Goal: Task Accomplishment & Management: Use online tool/utility

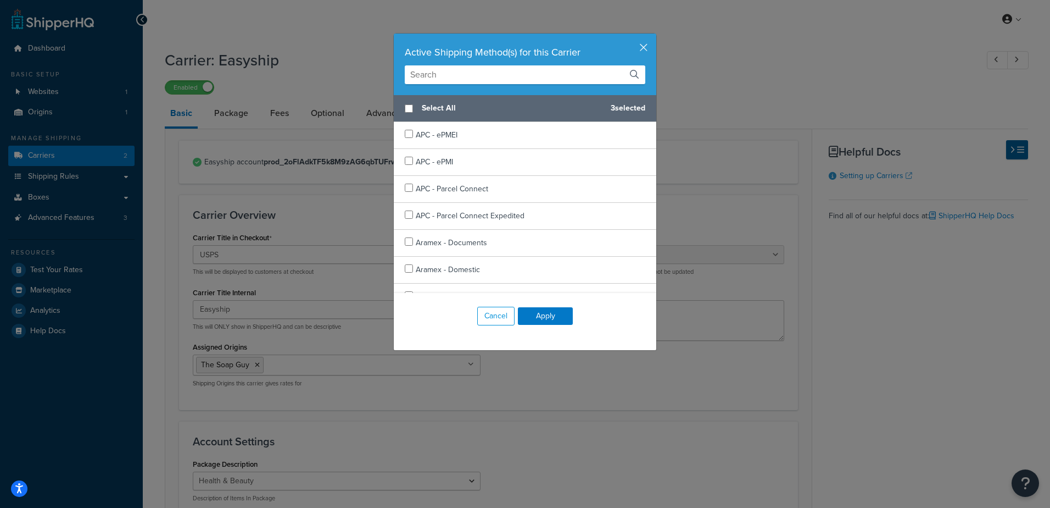
select select "easyship"
select select "health_beauty"
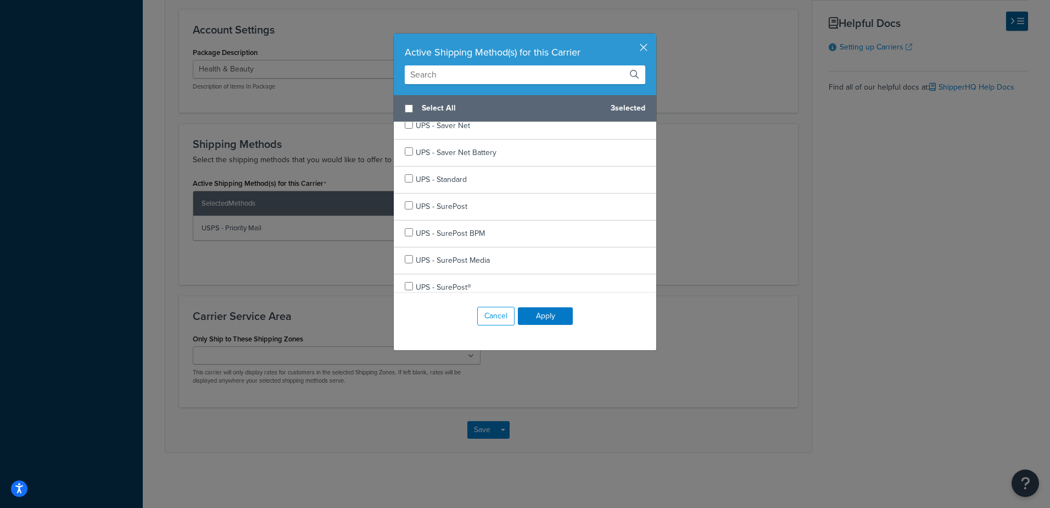
scroll to position [10405, 0]
click at [479, 72] on input "text" at bounding box center [525, 74] width 241 height 19
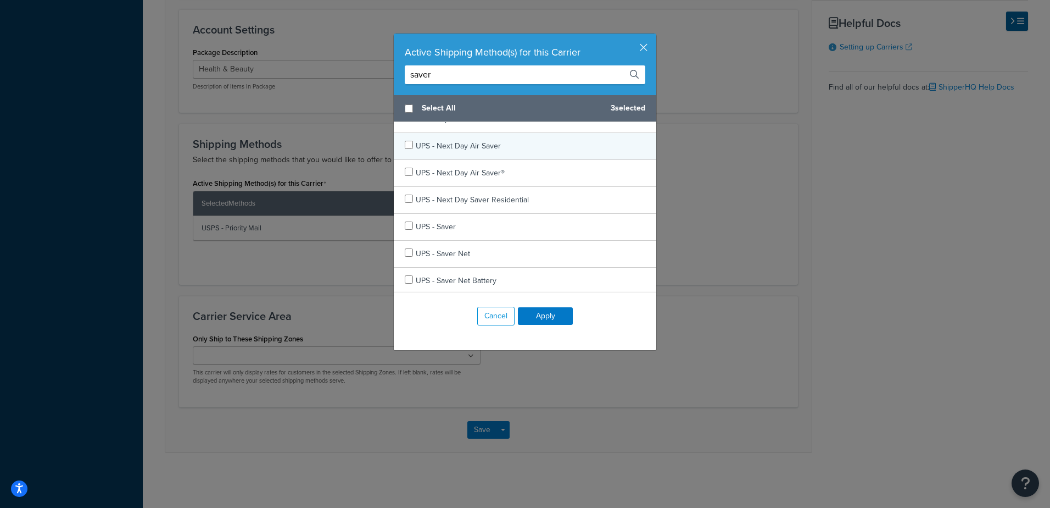
scroll to position [475, 0]
type input "saver"
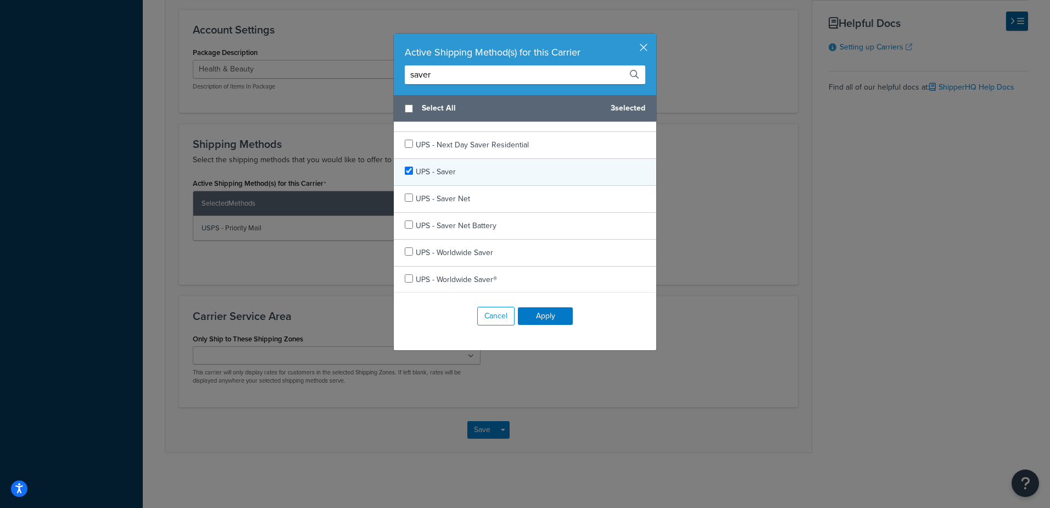
checkbox input "true"
click at [438, 168] on span "UPS - Saver" at bounding box center [436, 172] width 40 height 12
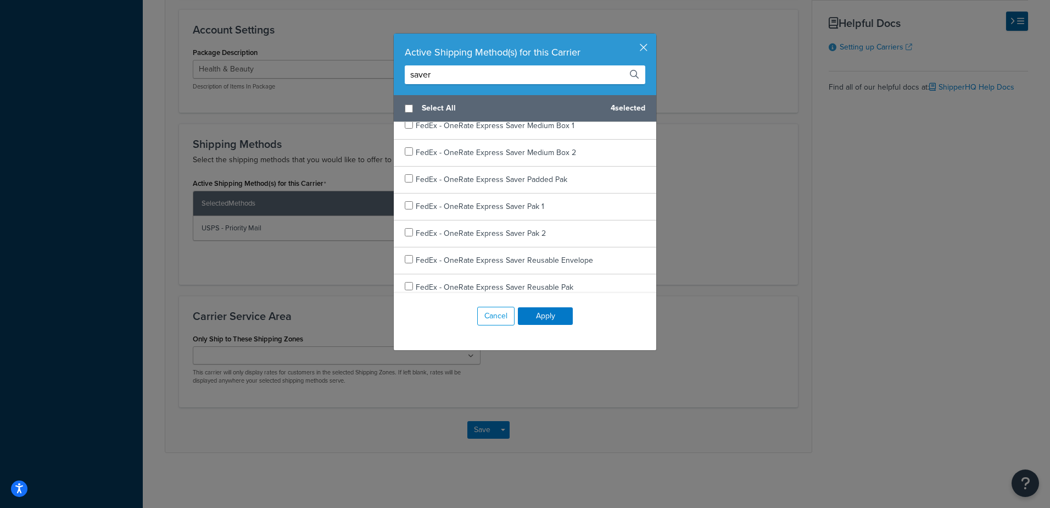
scroll to position [0, 0]
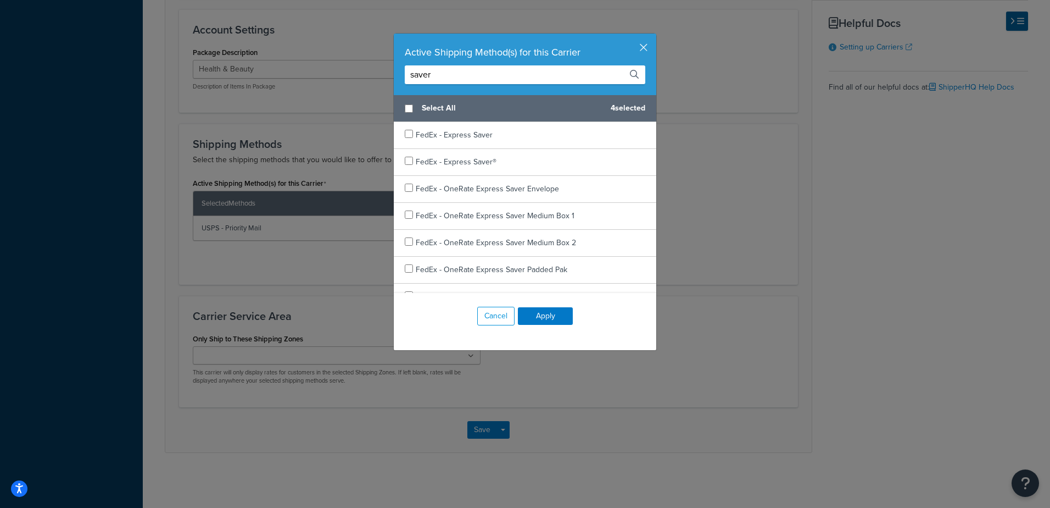
drag, startPoint x: 463, startPoint y: 77, endPoint x: 325, endPoint y: 69, distance: 138.1
click at [325, 69] on div "Active Shipping Method(s) for this Carrier saver Select All 4 selected FedEx - …" at bounding box center [525, 254] width 1050 height 508
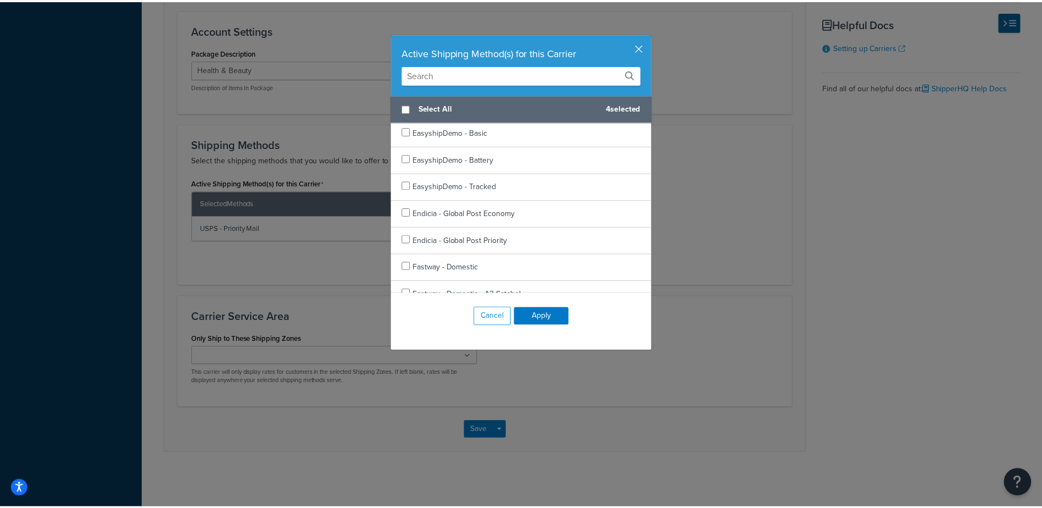
scroll to position [3626, 0]
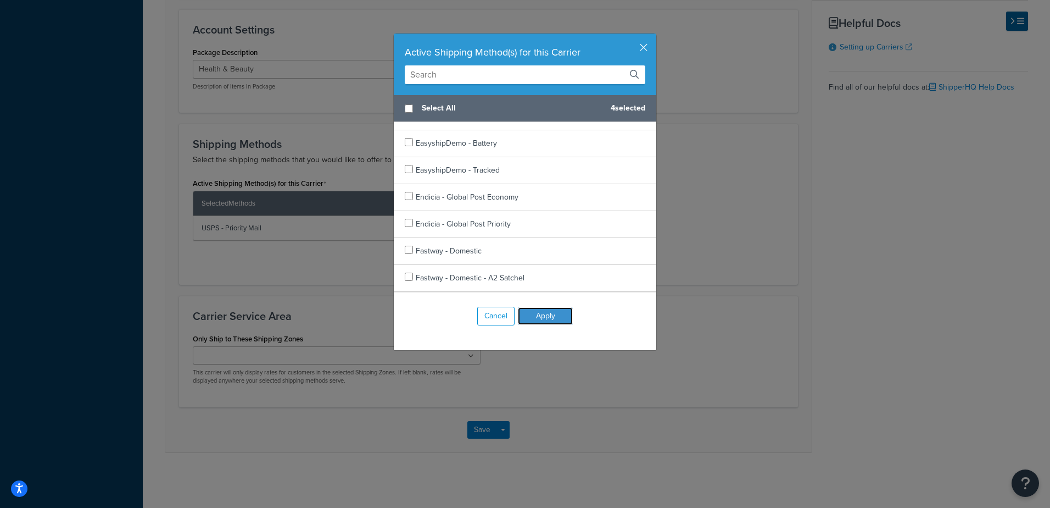
click at [540, 311] on button "Apply" at bounding box center [545, 316] width 55 height 18
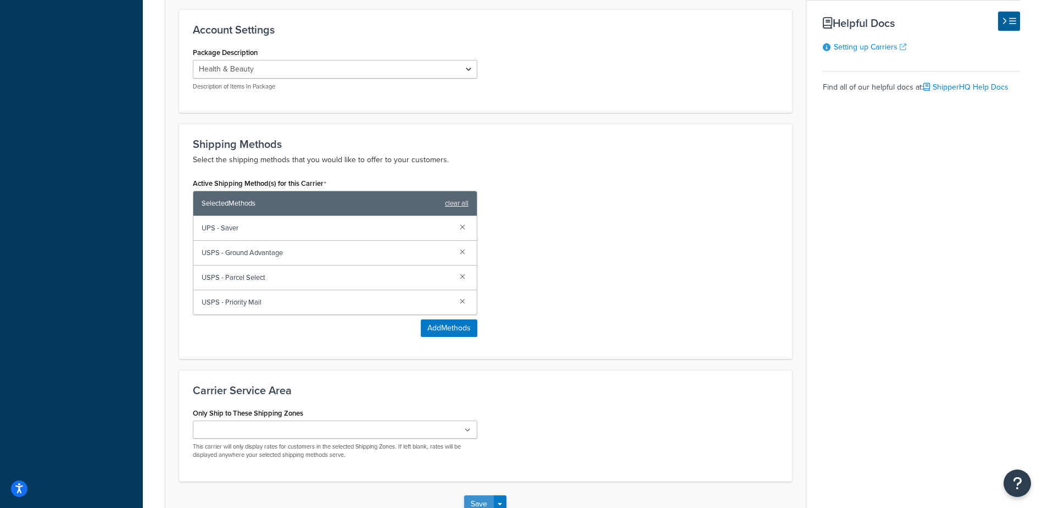
click at [477, 503] on button "Save" at bounding box center [479, 504] width 30 height 18
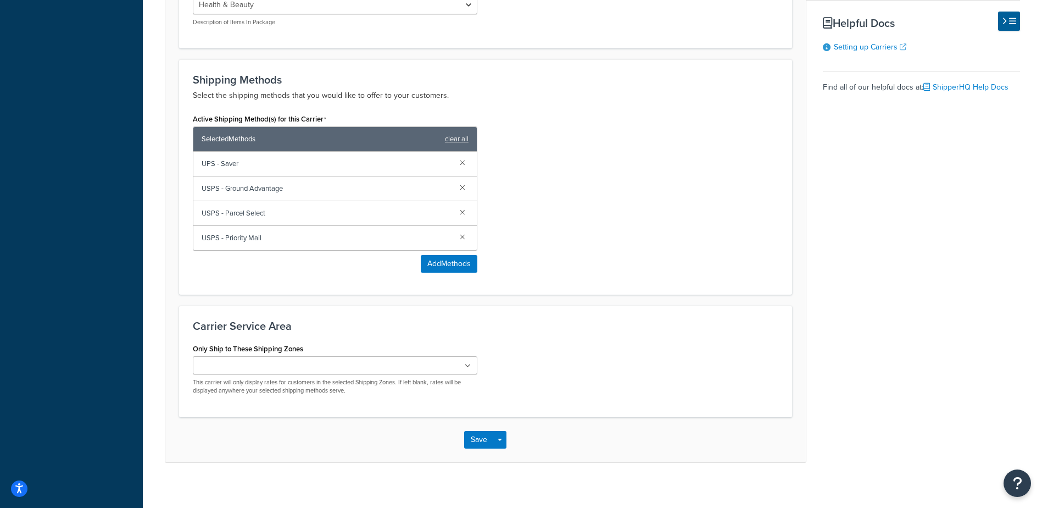
scroll to position [1400, 0]
click at [885, 327] on div "Basic Package Fees Optional Advanced Easyship account prod_2oFlAdkTF5k8M9zAG6qb…" at bounding box center [592, 43] width 855 height 838
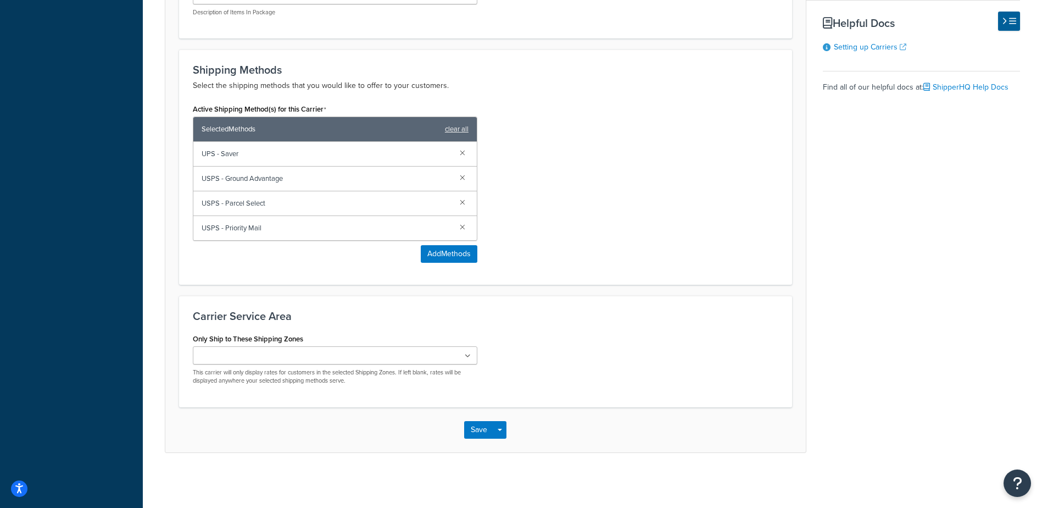
scroll to position [1150, 0]
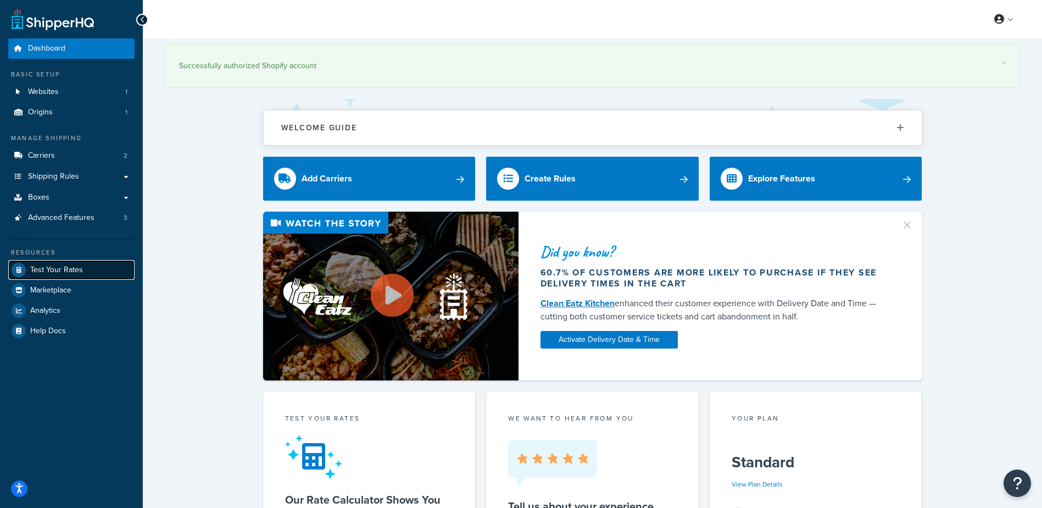
click at [85, 264] on link "Test Your Rates" at bounding box center [71, 270] width 126 height 20
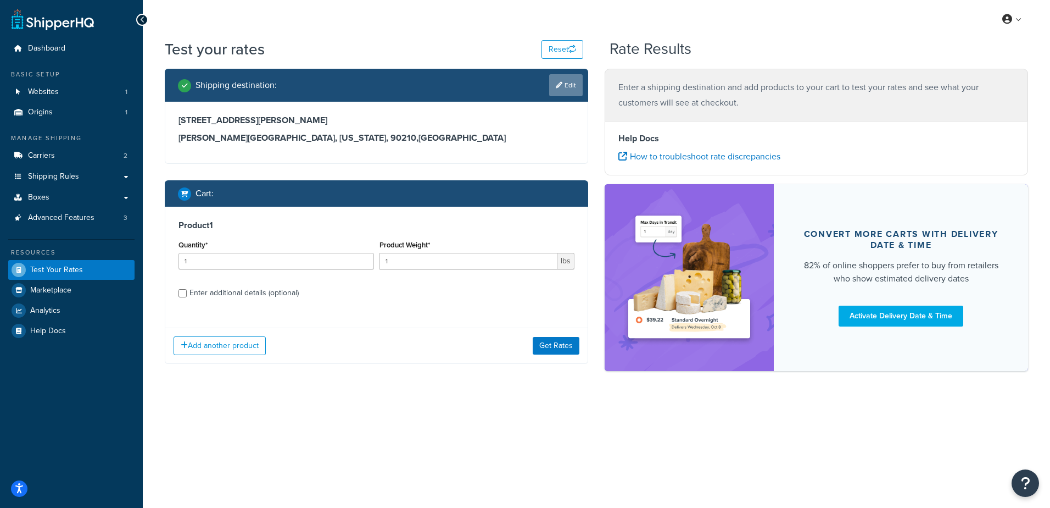
click at [561, 79] on link "Edit" at bounding box center [566, 85] width 34 height 22
select select "CA"
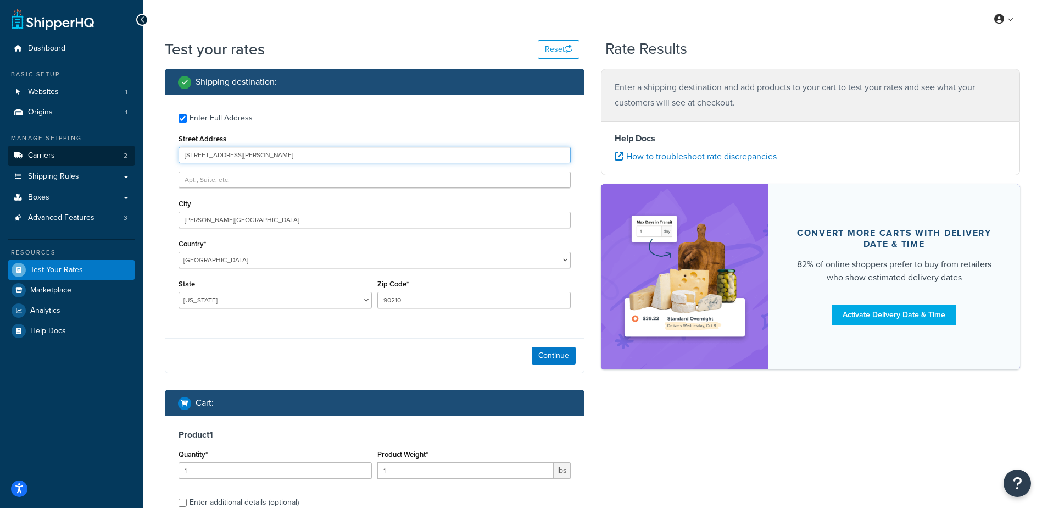
drag, startPoint x: 170, startPoint y: 163, endPoint x: 29, endPoint y: 164, distance: 141.8
click at [29, 163] on div "Dashboard Basic Setup Websites 1 Origins 1 Manage Shipping Carriers 2 Shipping …" at bounding box center [521, 322] width 1042 height 644
type input "3"
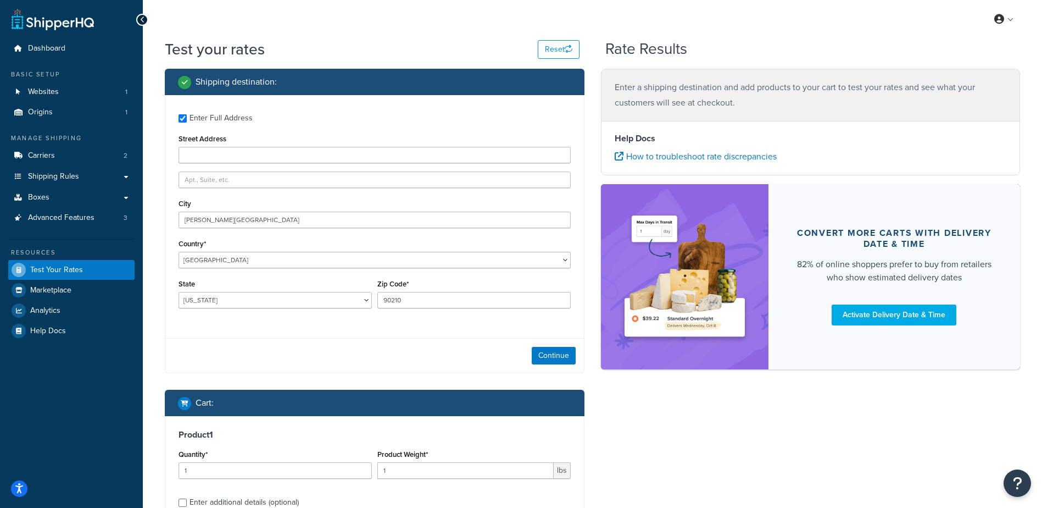
click at [373, 118] on label "Enter Full Address" at bounding box center [380, 117] width 381 height 18
click at [187, 118] on input "Enter Full Address" at bounding box center [183, 118] width 8 height 8
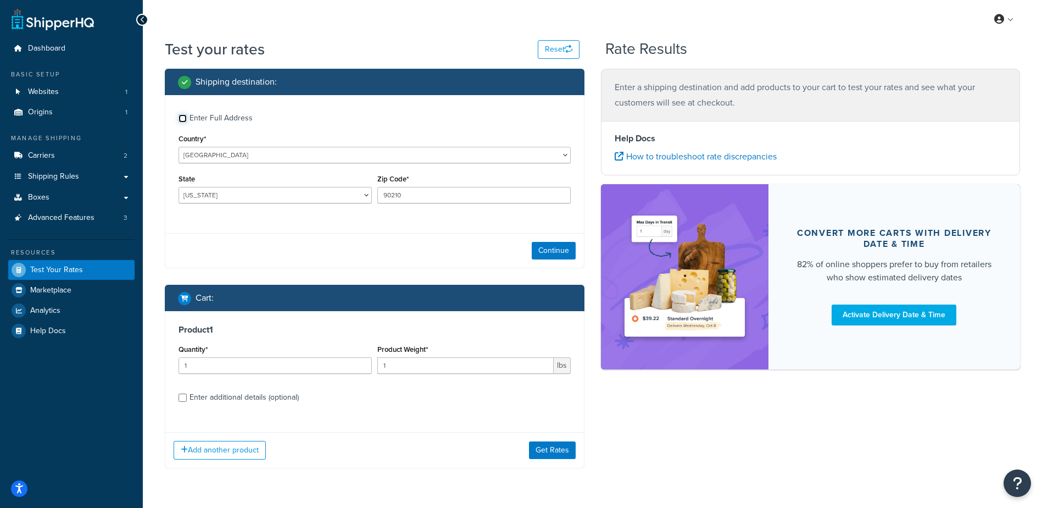
click at [186, 116] on input "Enter Full Address" at bounding box center [183, 118] width 8 height 8
checkbox input "true"
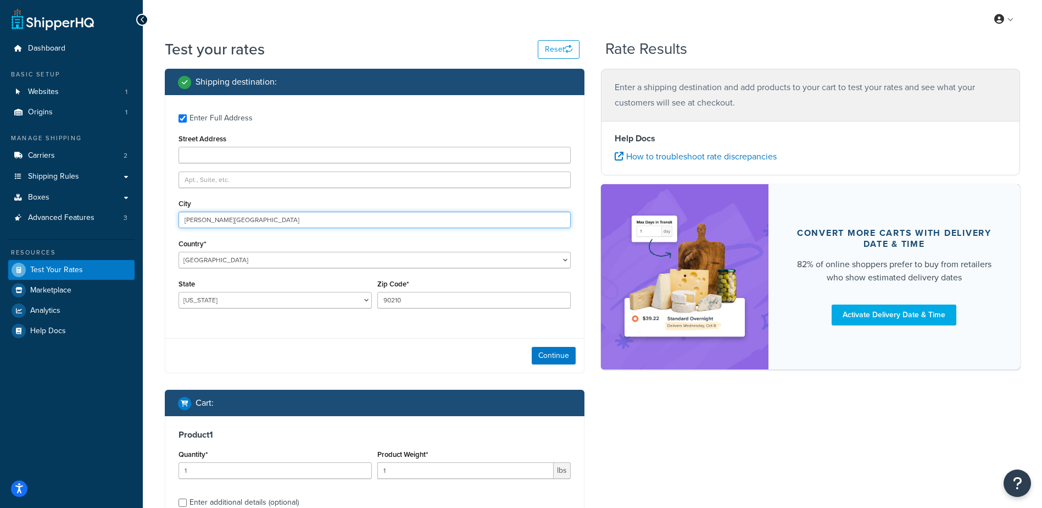
drag, startPoint x: 221, startPoint y: 221, endPoint x: 135, endPoint y: 213, distance: 87.2
click at [136, 213] on div "Dashboard Basic Setup Websites 1 Origins 1 Manage Shipping Carriers 2 Shipping …" at bounding box center [521, 322] width 1042 height 644
click at [186, 115] on div "Enter Full Address" at bounding box center [375, 117] width 392 height 18
click at [188, 120] on div "Enter Full Address" at bounding box center [375, 117] width 392 height 18
click at [181, 121] on input "Enter Full Address" at bounding box center [183, 118] width 8 height 8
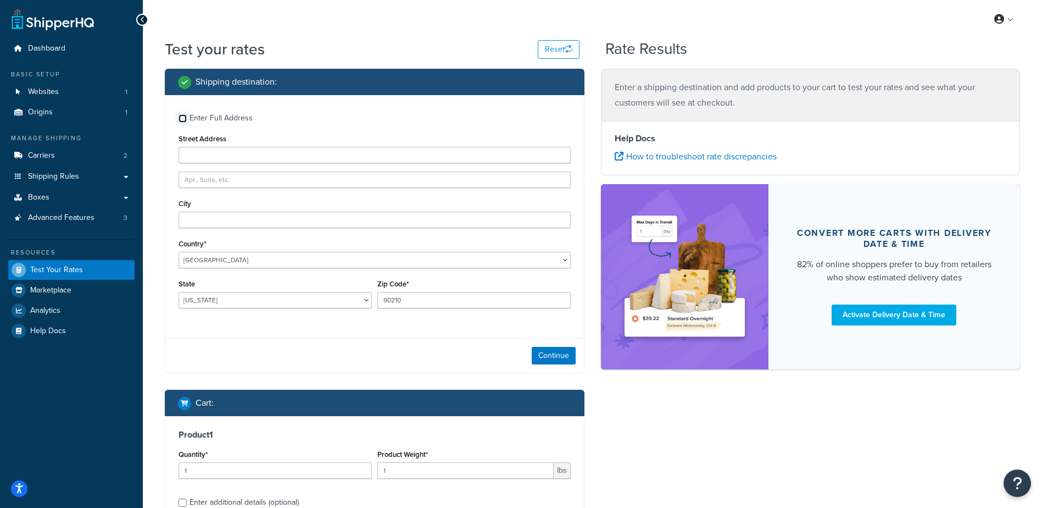
checkbox input "false"
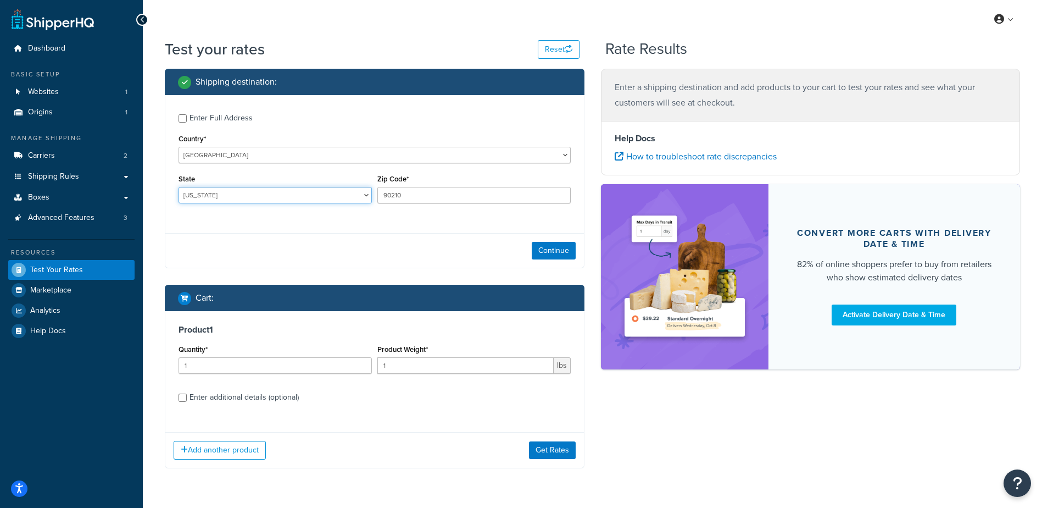
click at [216, 194] on select "Alabama Alaska American Samoa Arizona Arkansas Armed Forces Americas Armed Forc…" at bounding box center [275, 195] width 193 height 16
select select "GA"
click at [179, 187] on select "Alabama Alaska American Samoa Arizona Arkansas Armed Forces Americas Armed Forc…" at bounding box center [275, 195] width 193 height 16
type input "31204"
click at [351, 212] on div "Enter Full Address Country* United States United Kingdom Afghanistan Åland Isla…" at bounding box center [374, 160] width 419 height 130
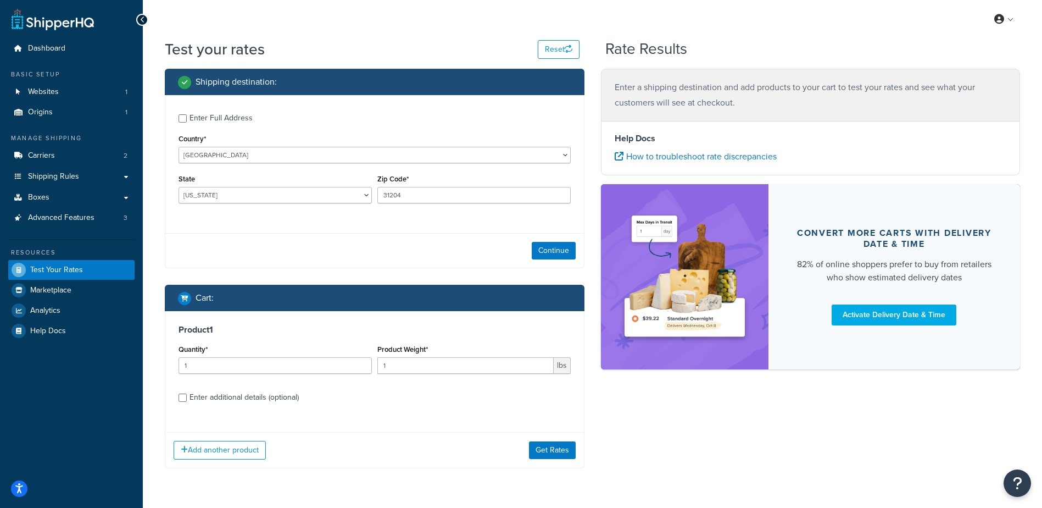
click at [596, 385] on div "Shipping destination : Enter Full Address Country* United States United Kingdom…" at bounding box center [593, 277] width 872 height 416
drag, startPoint x: 234, startPoint y: 368, endPoint x: 81, endPoint y: 358, distance: 153.1
click at [77, 362] on div "Dashboard Basic Setup Websites 1 Origins 1 Manage Shipping Carriers 2 Shipping …" at bounding box center [521, 270] width 1042 height 540
type input "100"
type input ".6"
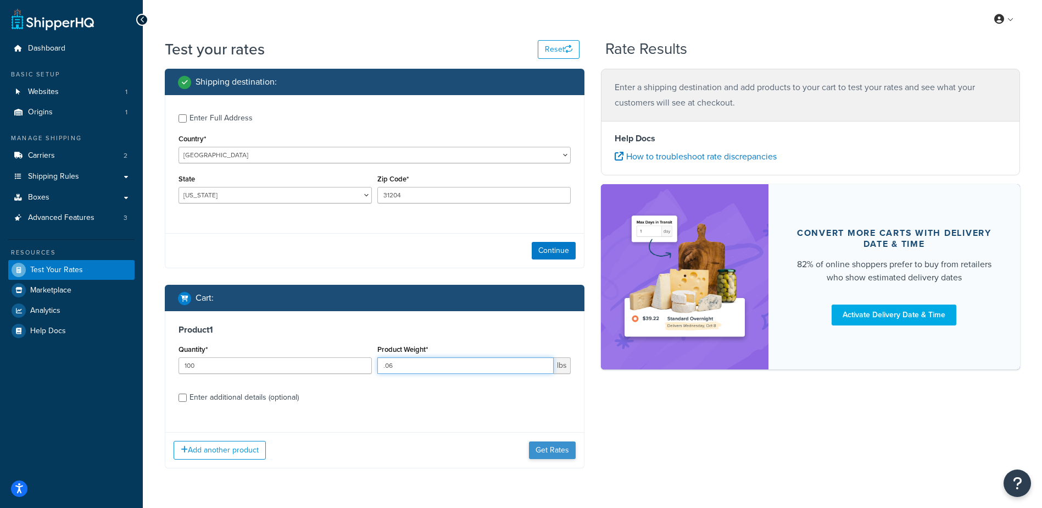
type input ".06"
click at [561, 448] on button "Get Rates" at bounding box center [552, 450] width 47 height 18
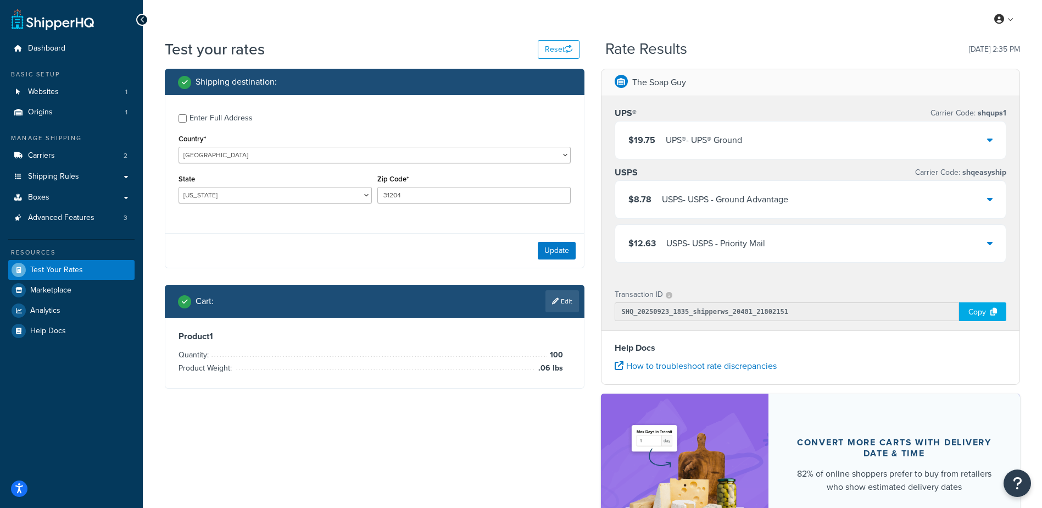
click at [776, 202] on div "USPS - USPS - Ground Advantage" at bounding box center [725, 199] width 126 height 15
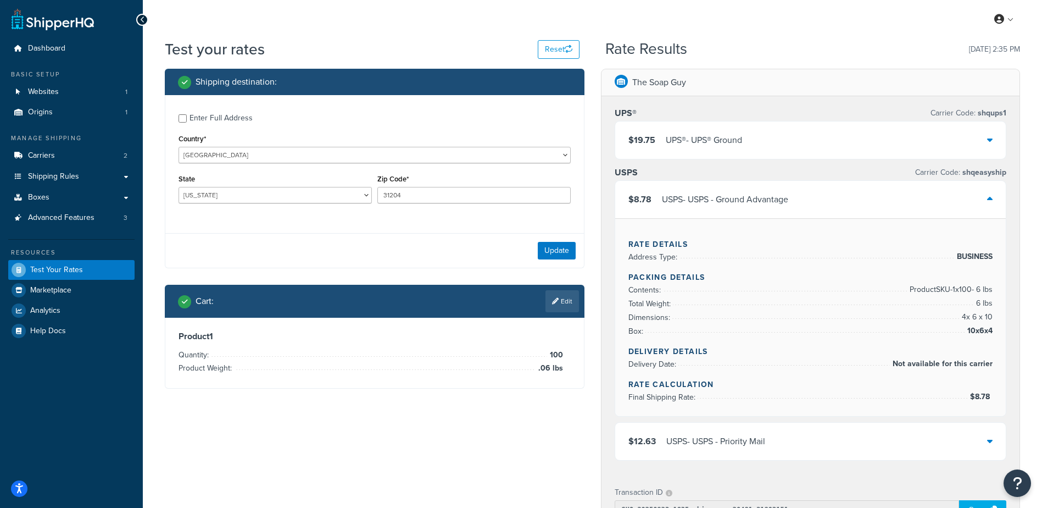
click at [869, 148] on div "$19.75 UPS® - UPS® Ground" at bounding box center [810, 139] width 391 height 37
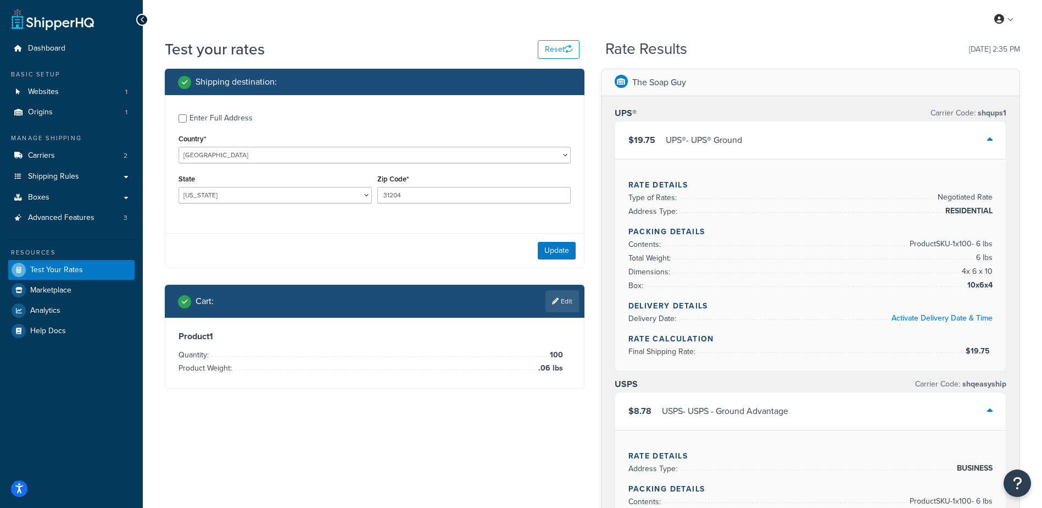
click at [871, 136] on div "$19.75 UPS® - UPS® Ground" at bounding box center [810, 139] width 391 height 37
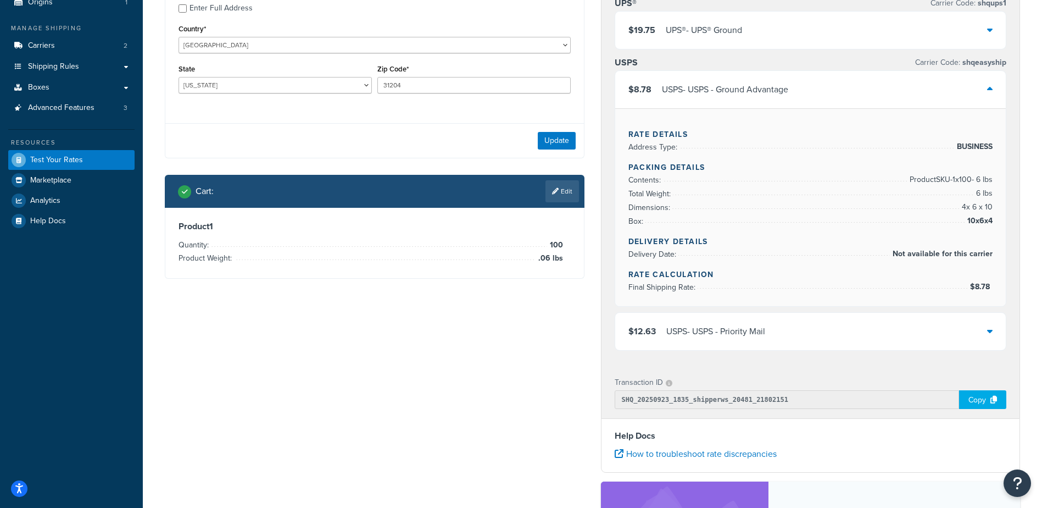
scroll to position [55, 0]
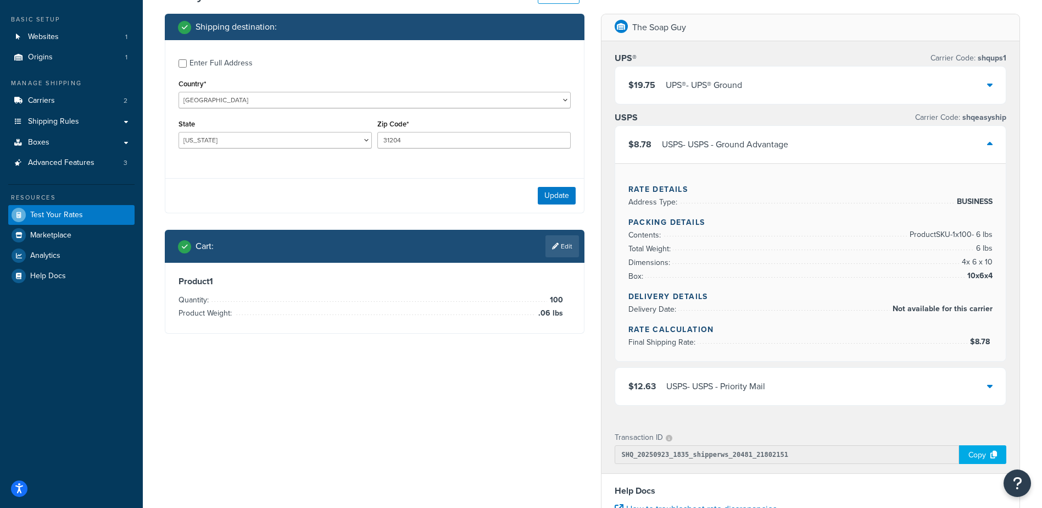
click at [768, 142] on div "USPS - USPS - Ground Advantage" at bounding box center [725, 144] width 126 height 15
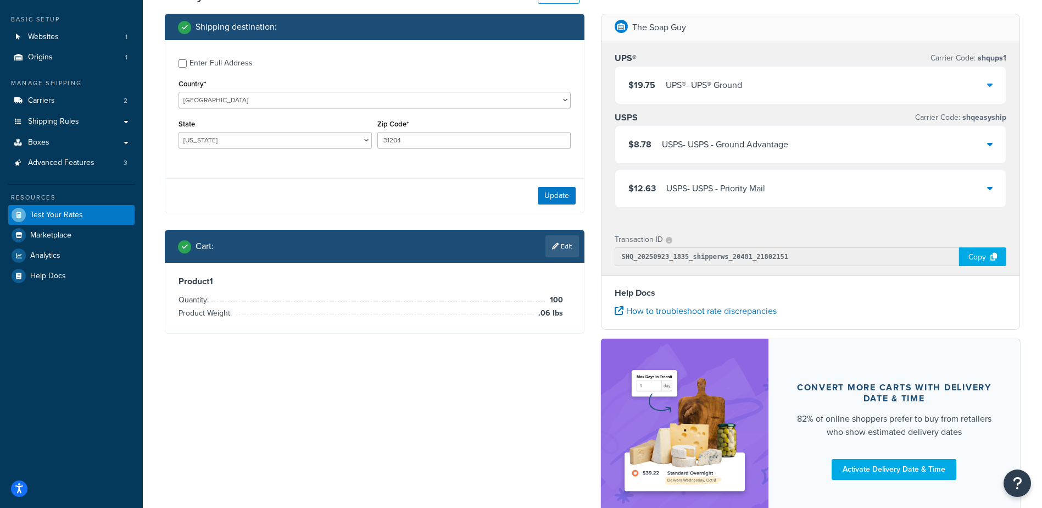
click at [772, 171] on div "$12.63 USPS - USPS - Priority Mail" at bounding box center [810, 188] width 391 height 37
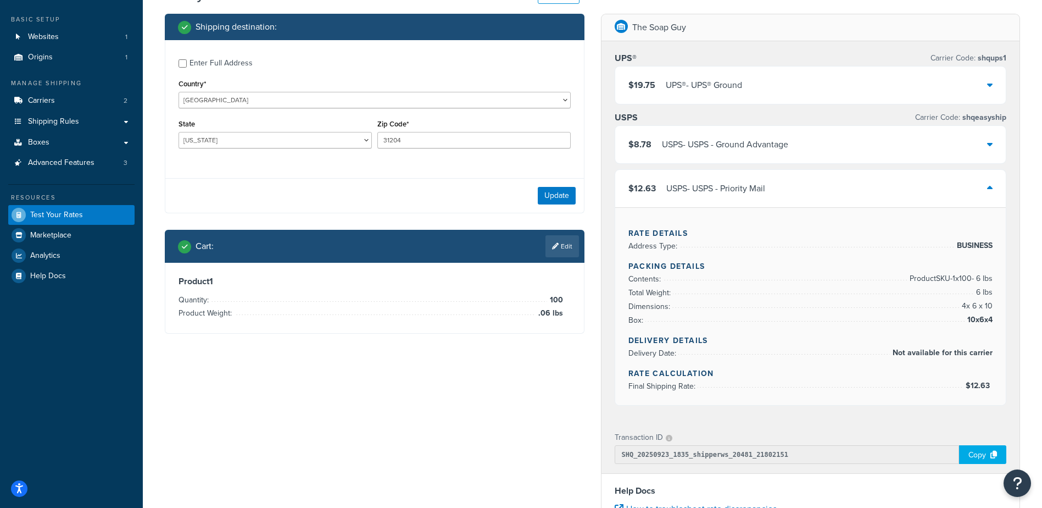
click at [772, 172] on div "$12.63 USPS - USPS - Priority Mail" at bounding box center [810, 188] width 391 height 37
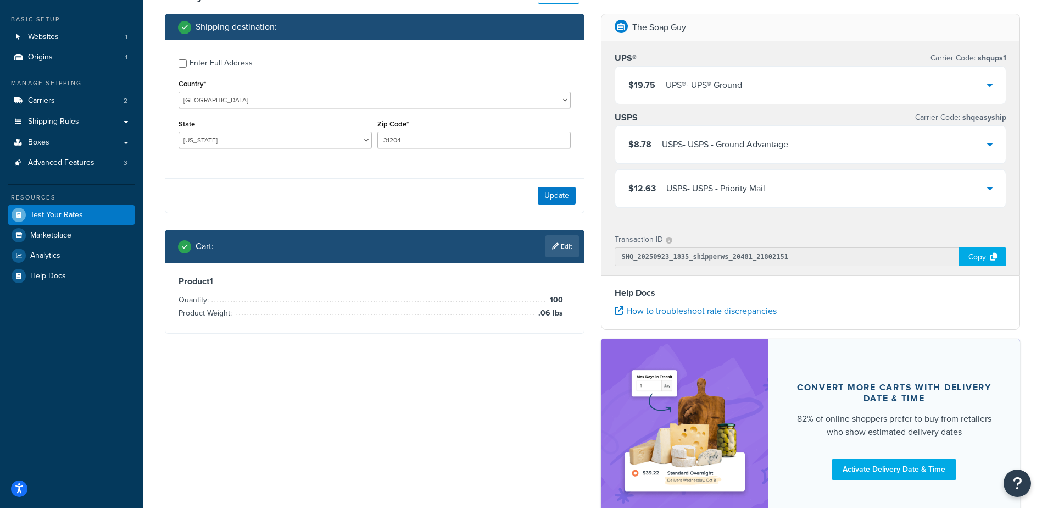
click at [748, 82] on div "$19.75 UPS® - UPS® Ground" at bounding box center [810, 84] width 391 height 37
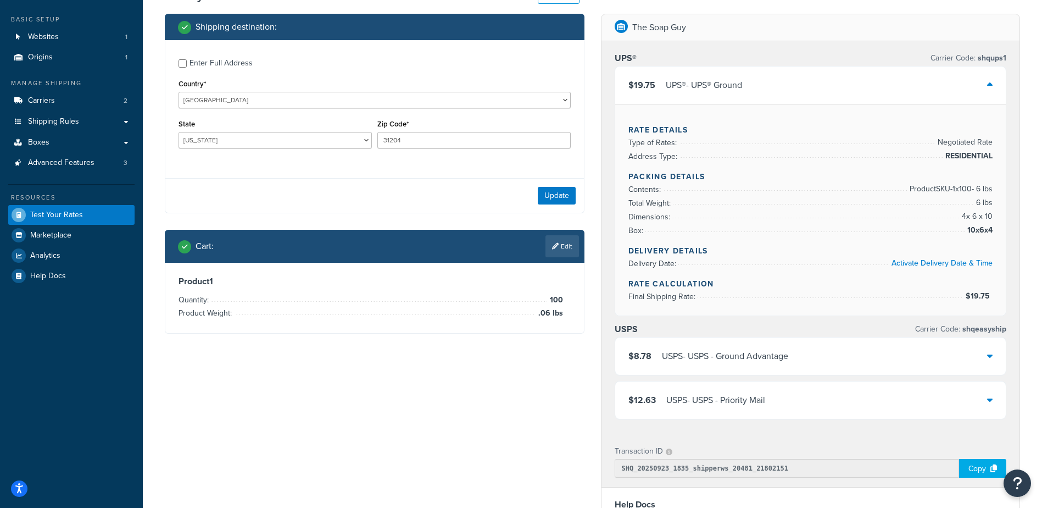
click at [802, 75] on div "$19.75 UPS® - UPS® Ground" at bounding box center [810, 84] width 391 height 37
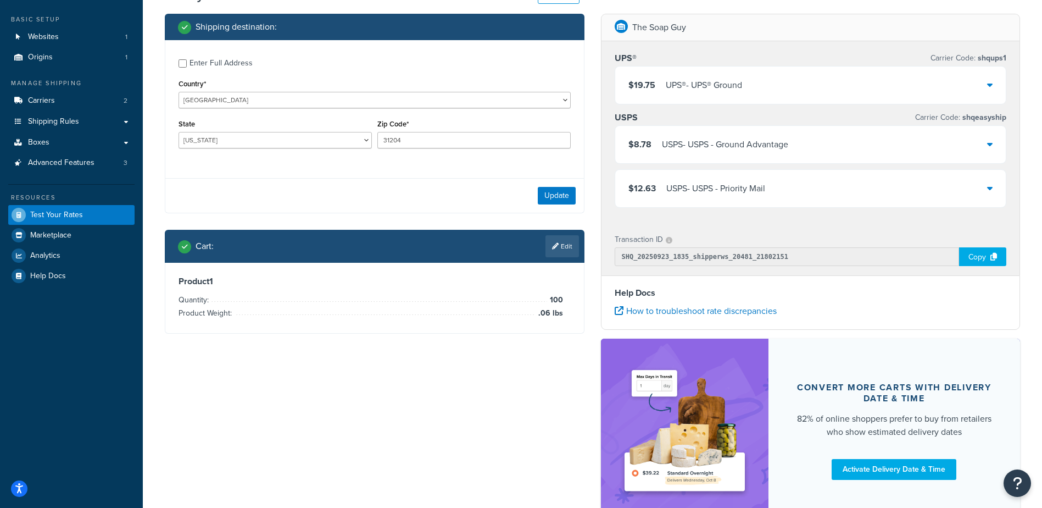
click at [836, 213] on div "UPS® Carrier Code: shqups1 $19.75 UPS® - UPS® Ground Rate Details Type of Rates…" at bounding box center [811, 131] width 419 height 181
click at [821, 176] on div "$12.63 USPS - USPS - Priority Mail" at bounding box center [810, 188] width 391 height 37
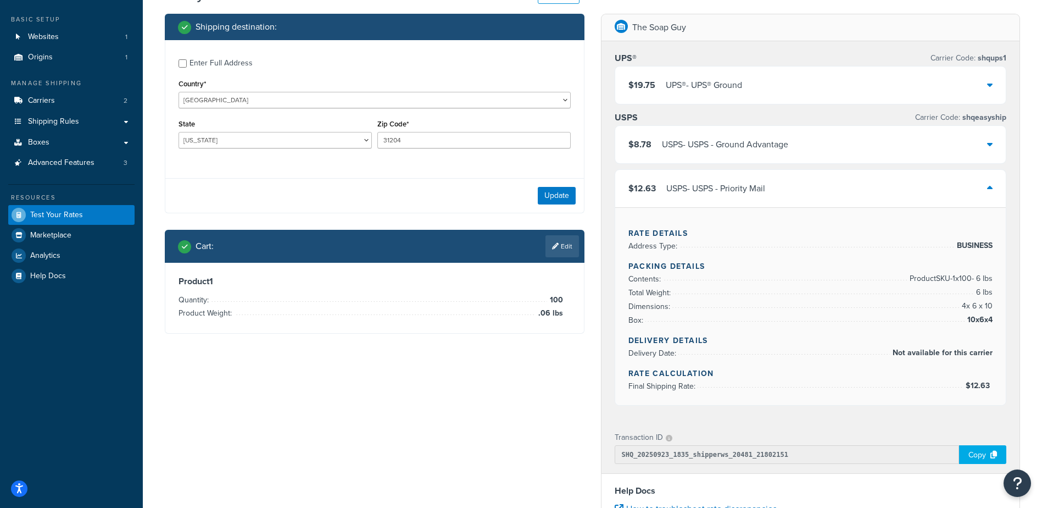
click at [559, 251] on link "Edit" at bounding box center [563, 246] width 34 height 22
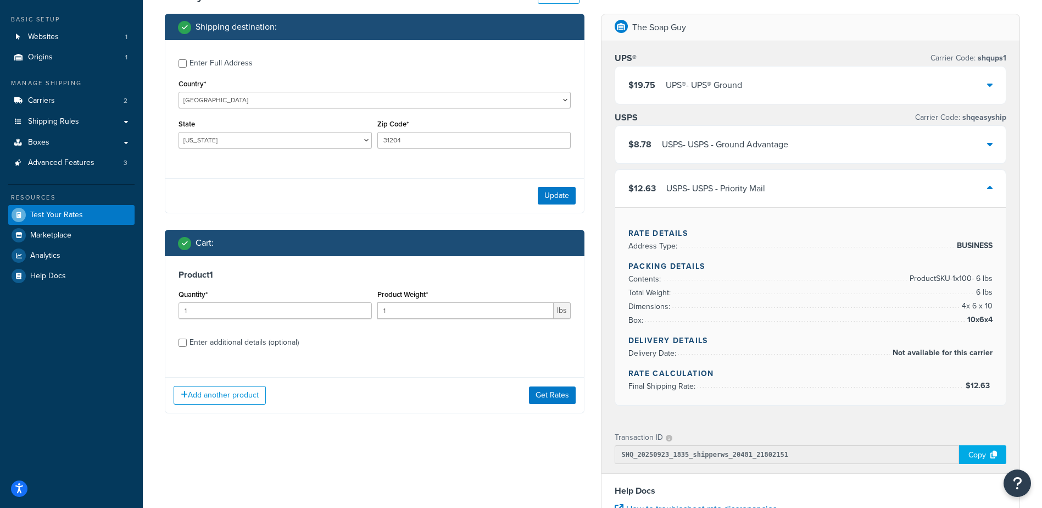
click at [244, 342] on div "Enter additional details (optional)" at bounding box center [244, 342] width 109 height 15
click at [187, 342] on input "Enter additional details (optional)" at bounding box center [183, 342] width 8 height 8
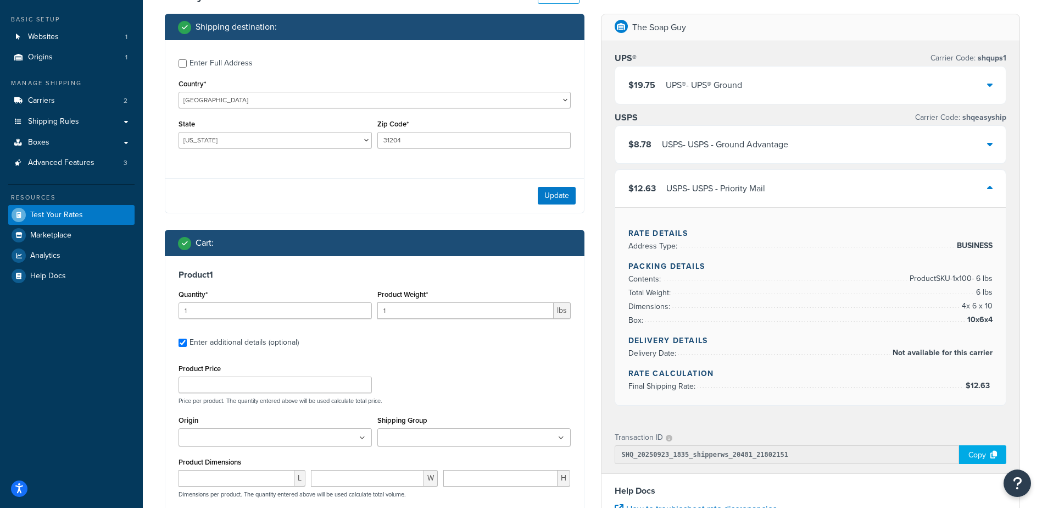
click at [244, 342] on div "Enter additional details (optional)" at bounding box center [244, 342] width 109 height 15
click at [187, 342] on input "Enter additional details (optional)" at bounding box center [183, 342] width 8 height 8
checkbox input "false"
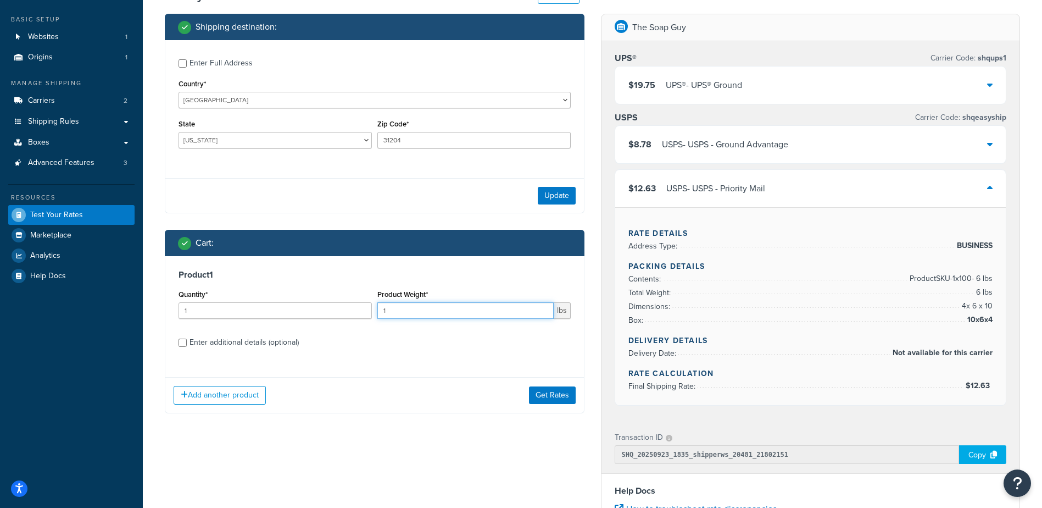
drag, startPoint x: 430, startPoint y: 312, endPoint x: 275, endPoint y: 310, distance: 154.9
click at [275, 310] on div "Quantity* 1 Product Weight* 1 lbs" at bounding box center [375, 307] width 398 height 40
type input ".06"
click at [549, 401] on button "Get Rates" at bounding box center [552, 395] width 47 height 18
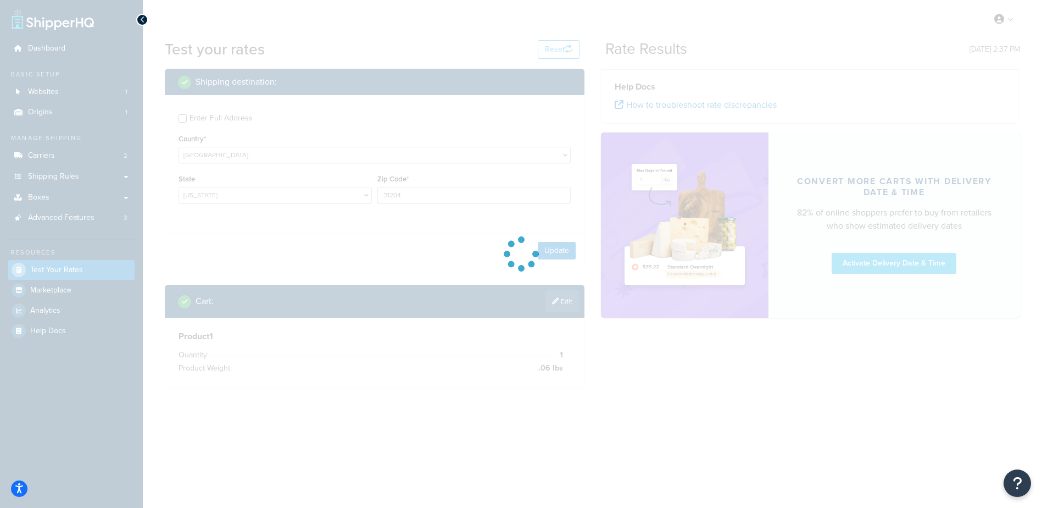
scroll to position [0, 0]
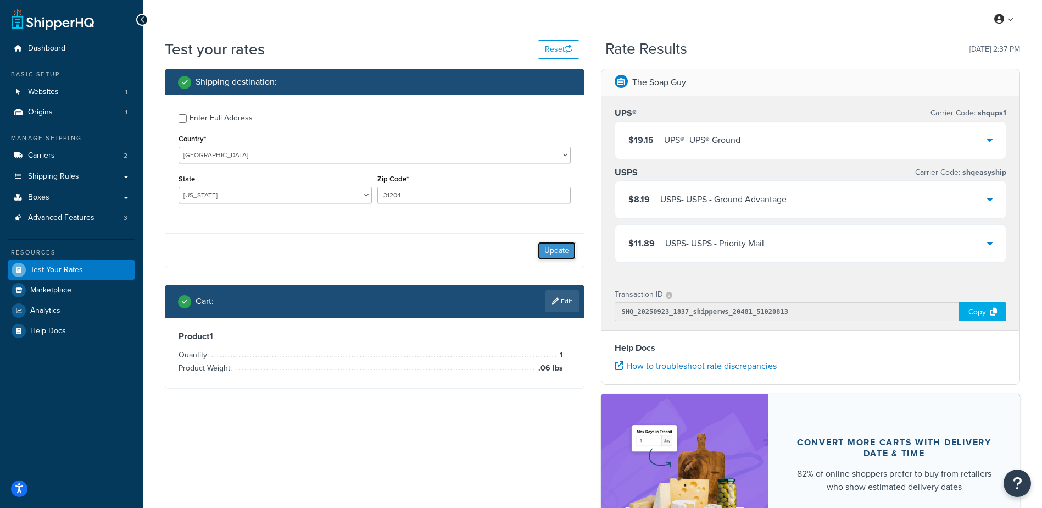
click at [560, 255] on button "Update" at bounding box center [557, 251] width 38 height 18
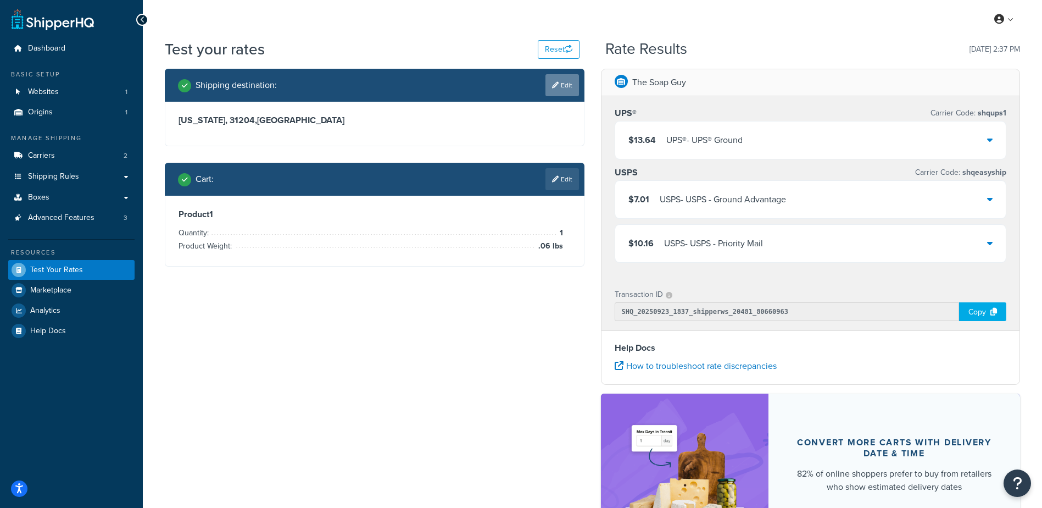
click at [559, 83] on link "Edit" at bounding box center [563, 85] width 34 height 22
select select "GA"
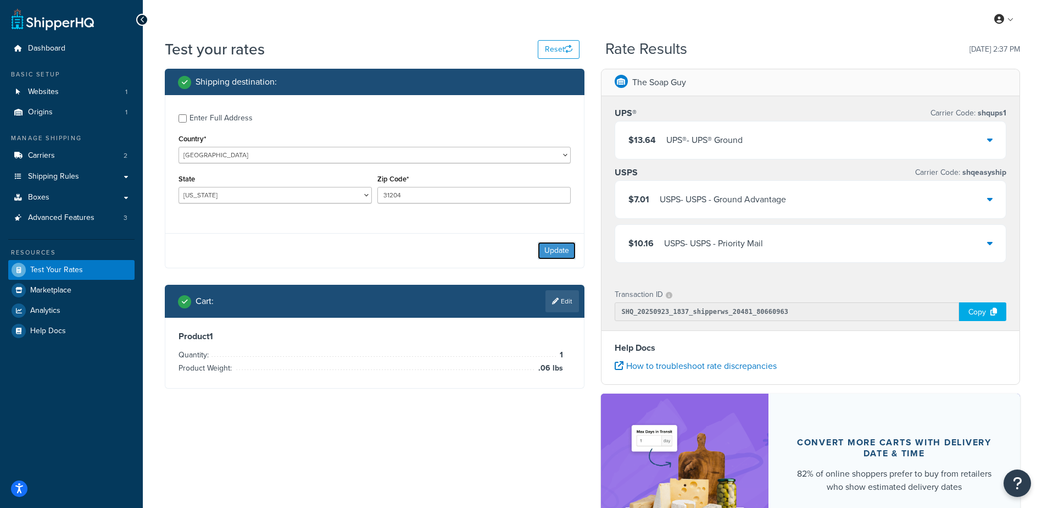
click at [559, 251] on button "Update" at bounding box center [557, 251] width 38 height 18
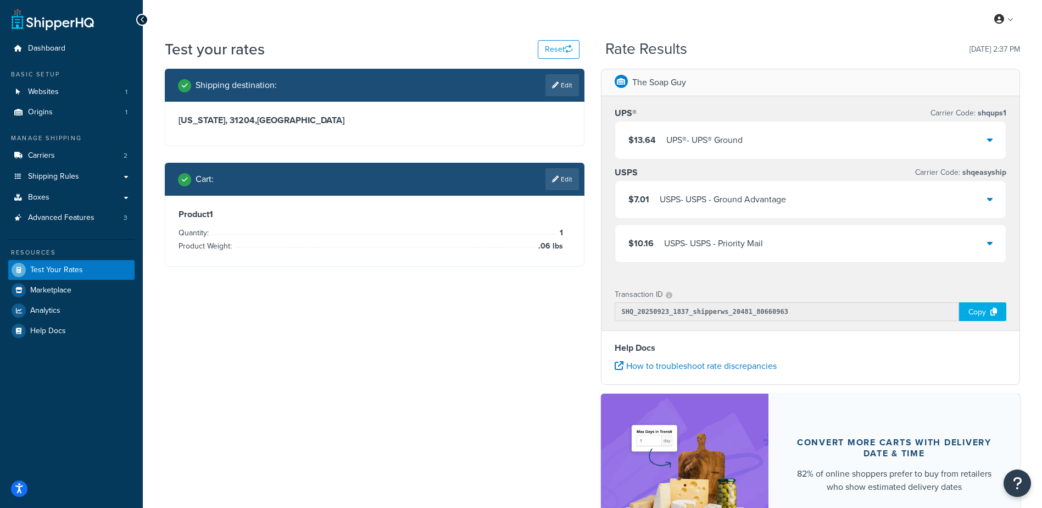
click at [554, 180] on icon at bounding box center [555, 179] width 7 height 7
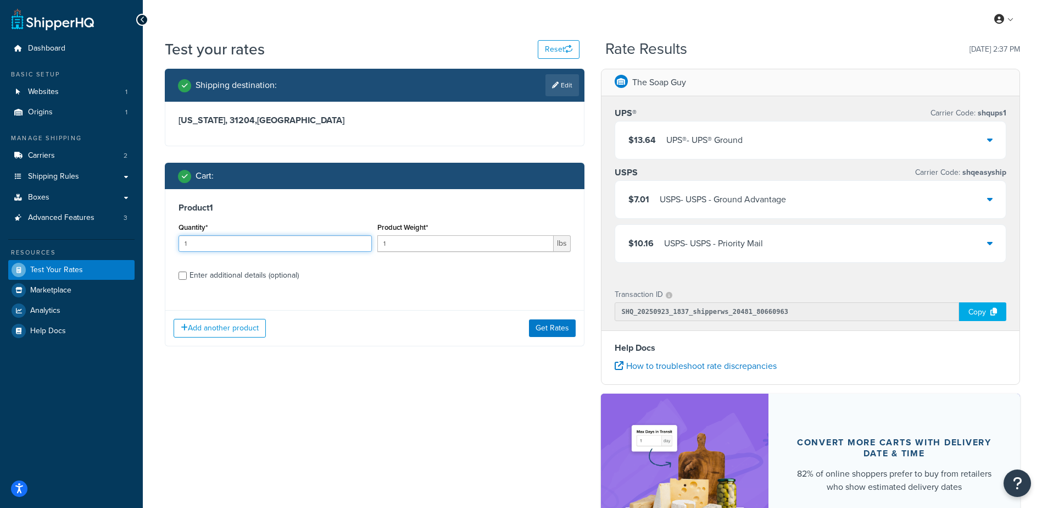
drag, startPoint x: 233, startPoint y: 243, endPoint x: 54, endPoint y: 236, distance: 178.7
click at [55, 238] on div "Dashboard Basic Setup Websites 1 Origins 1 Manage Shipping Carriers 2 Shipping …" at bounding box center [521, 322] width 1042 height 644
type input "100"
type input ".06"
click at [538, 326] on button "Get Rates" at bounding box center [552, 328] width 47 height 18
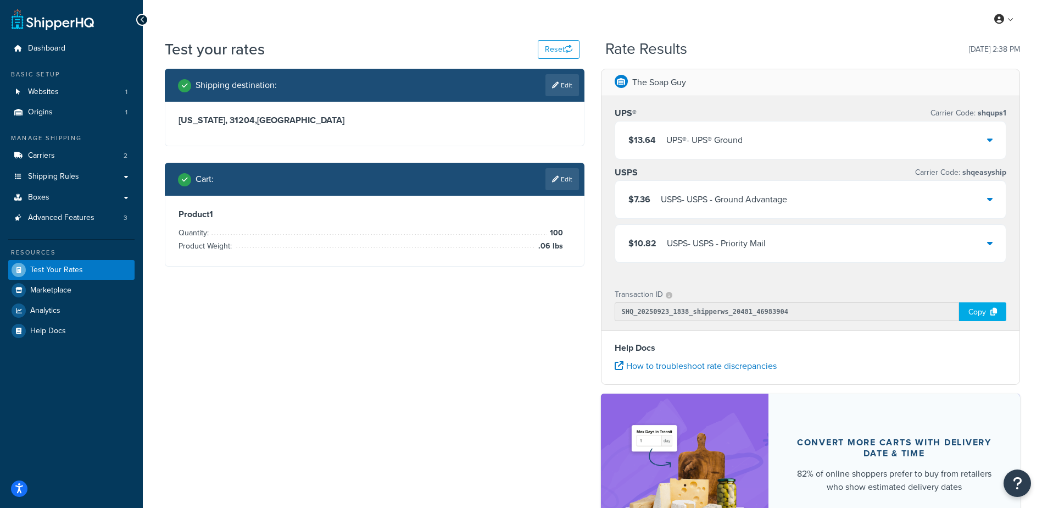
click at [556, 292] on div "Shipping destination : Edit Georgia, 31204 , United States Cart : Edit Product …" at bounding box center [593, 329] width 872 height 520
click at [808, 196] on div "$7.36 USPS - USPS - Ground Advantage" at bounding box center [810, 199] width 391 height 37
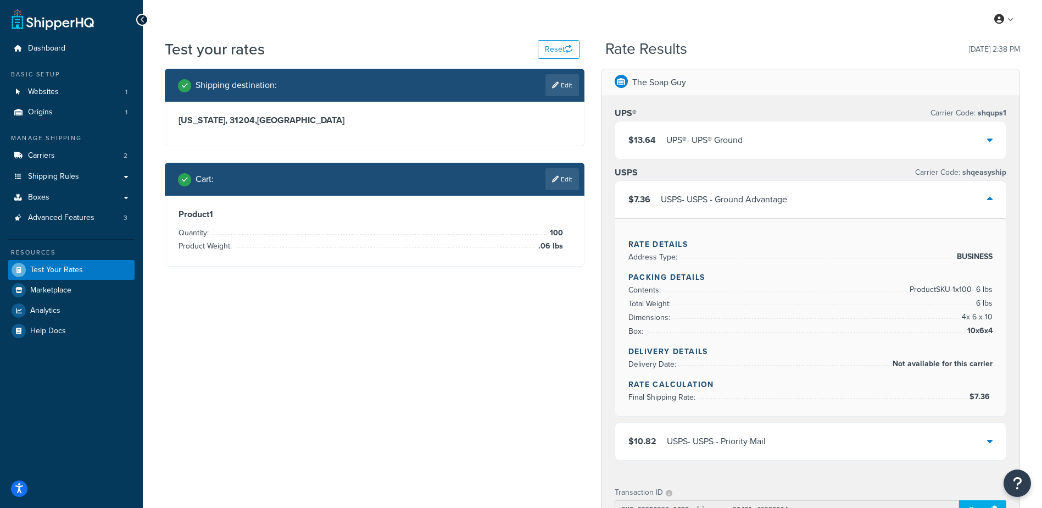
click at [808, 196] on div "$7.36 USPS - USPS - Ground Advantage" at bounding box center [810, 199] width 391 height 37
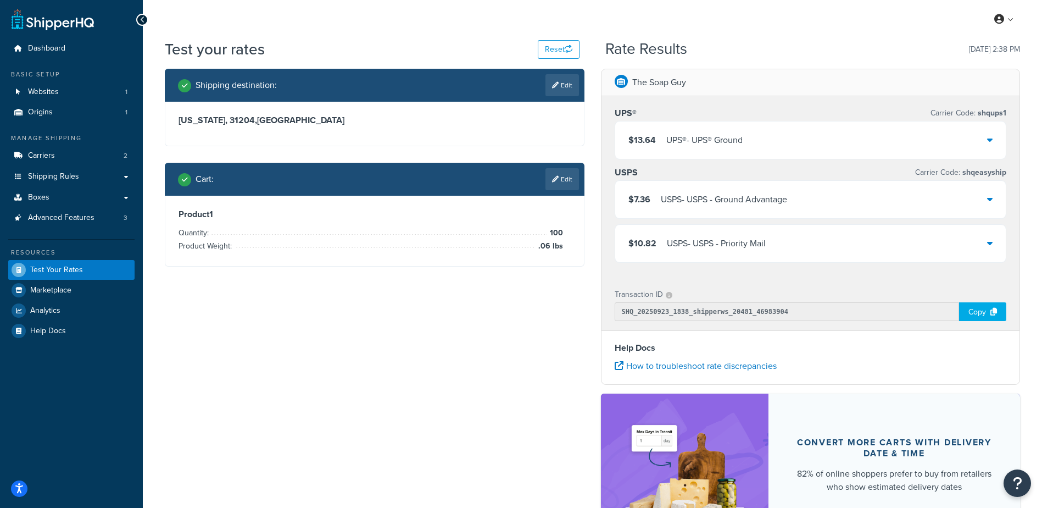
click at [789, 242] on div "$10.82 USPS - USPS - Priority Mail" at bounding box center [810, 243] width 391 height 37
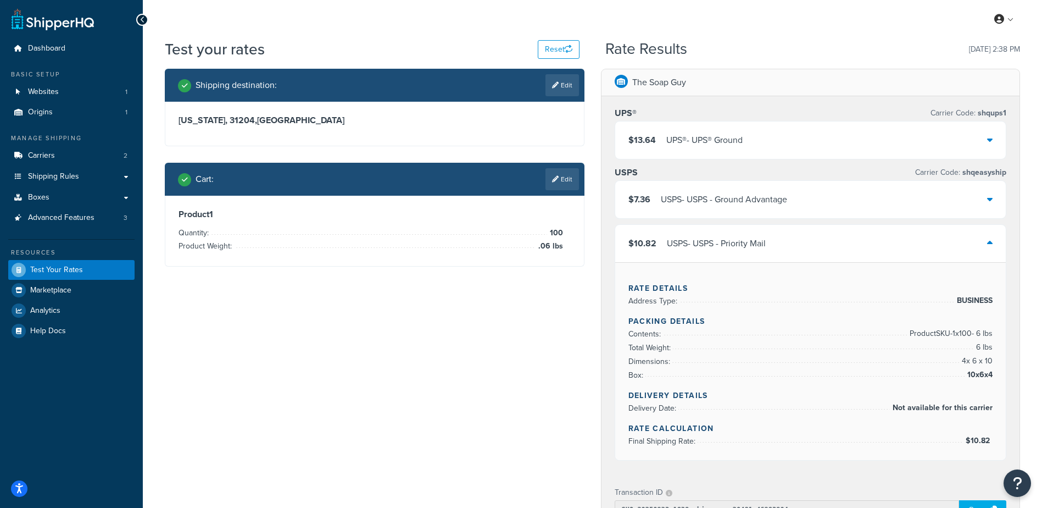
click at [789, 242] on div "$10.82 USPS - USPS - Priority Mail" at bounding box center [810, 243] width 391 height 37
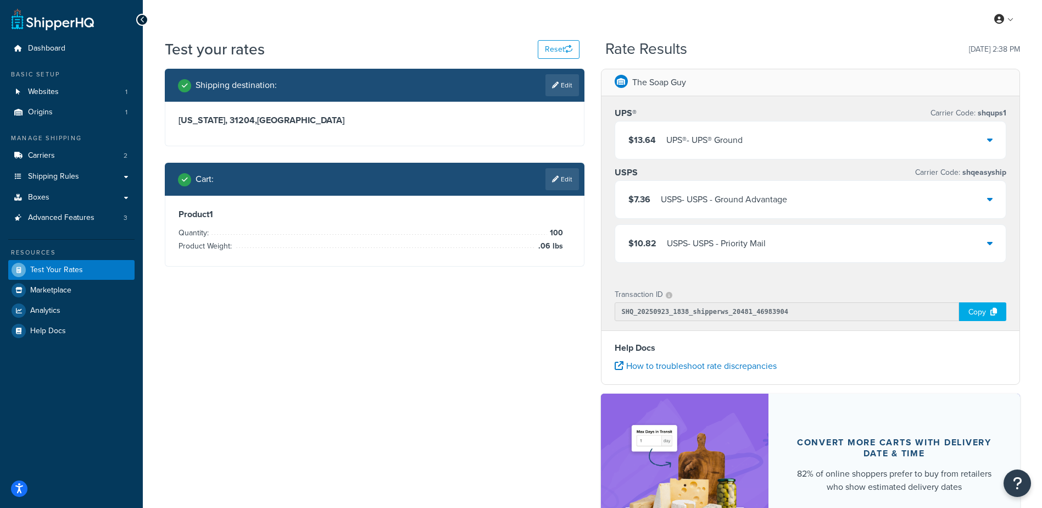
drag, startPoint x: 421, startPoint y: 331, endPoint x: 171, endPoint y: 264, distance: 258.8
click at [412, 334] on div "Shipping destination : Edit Georgia, 31204 , United States Cart : Edit Product …" at bounding box center [593, 329] width 872 height 520
click at [57, 154] on link "Carriers 2" at bounding box center [71, 156] width 126 height 20
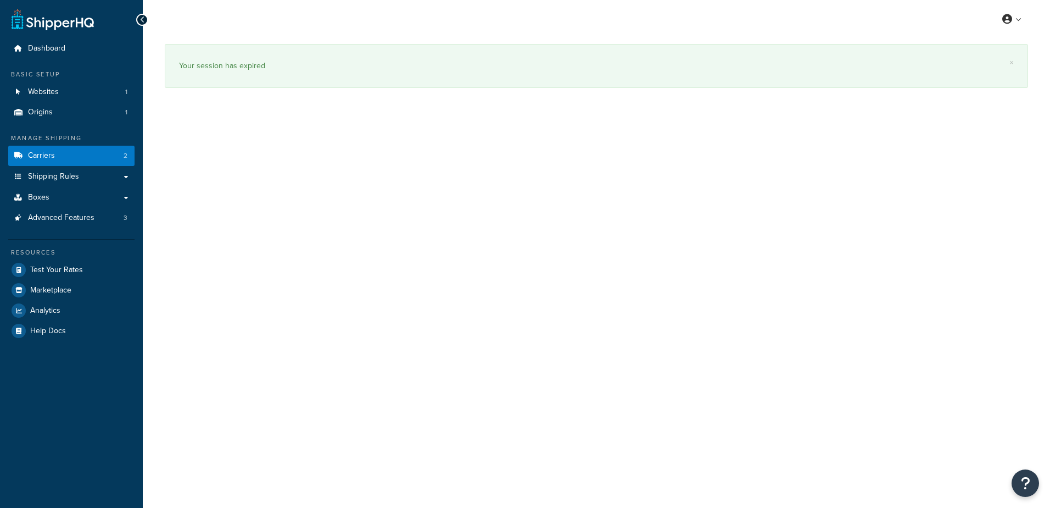
select select "easyship"
select select "health_beauty"
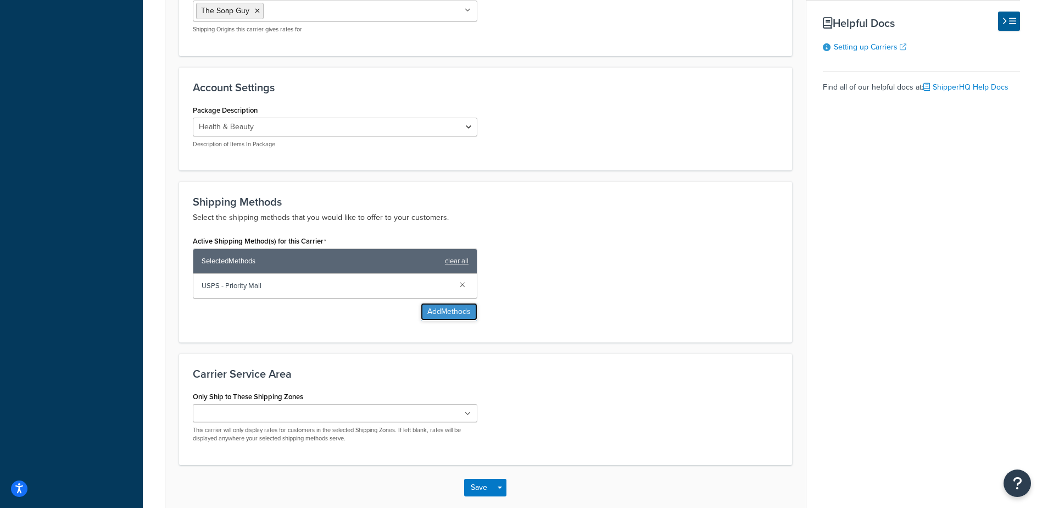
click at [449, 311] on button "Add Methods" at bounding box center [449, 312] width 57 height 18
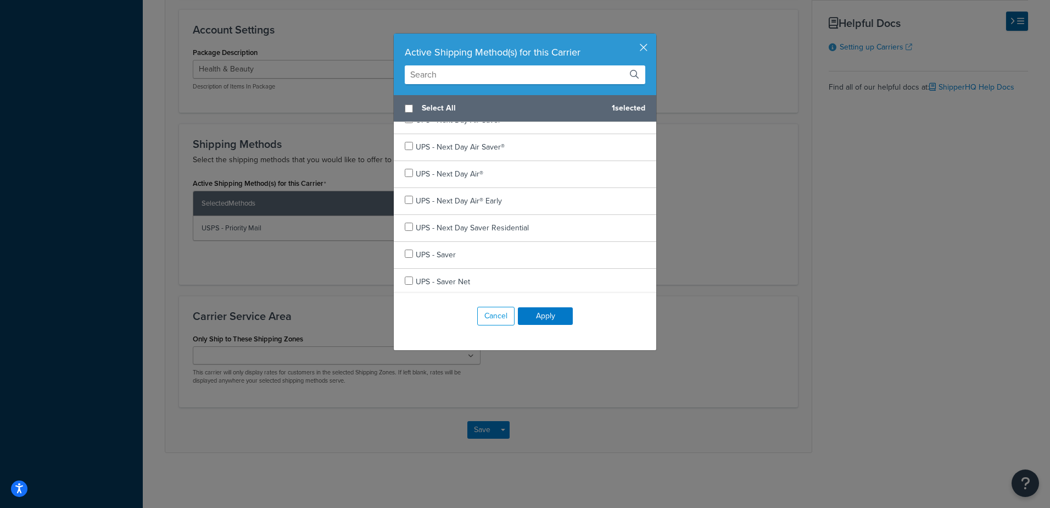
scroll to position [10054, 0]
checkbox input "true"
drag, startPoint x: 499, startPoint y: 242, endPoint x: 502, endPoint y: 256, distance: 14.5
click at [499, 242] on div "UPS - Saver" at bounding box center [525, 230] width 263 height 27
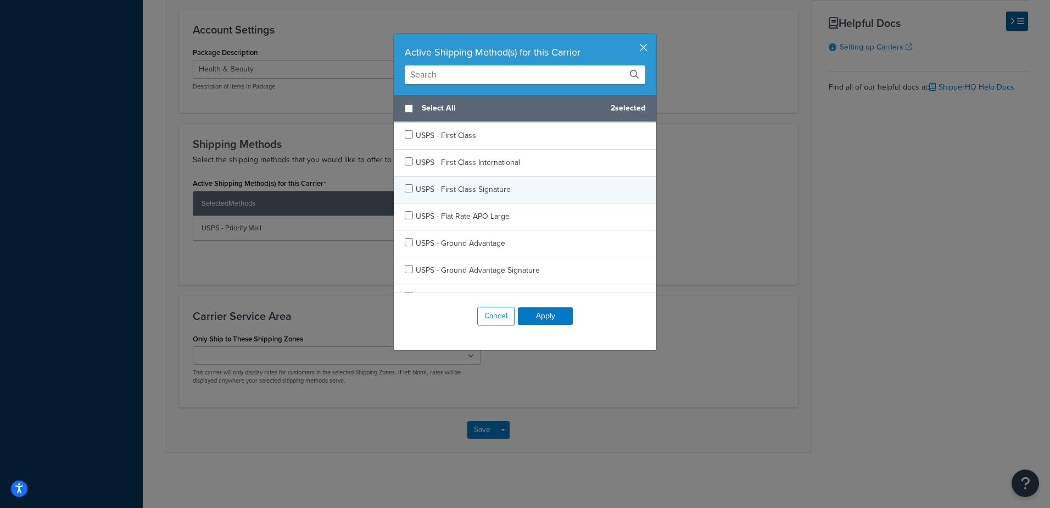
scroll to position [10769, 0]
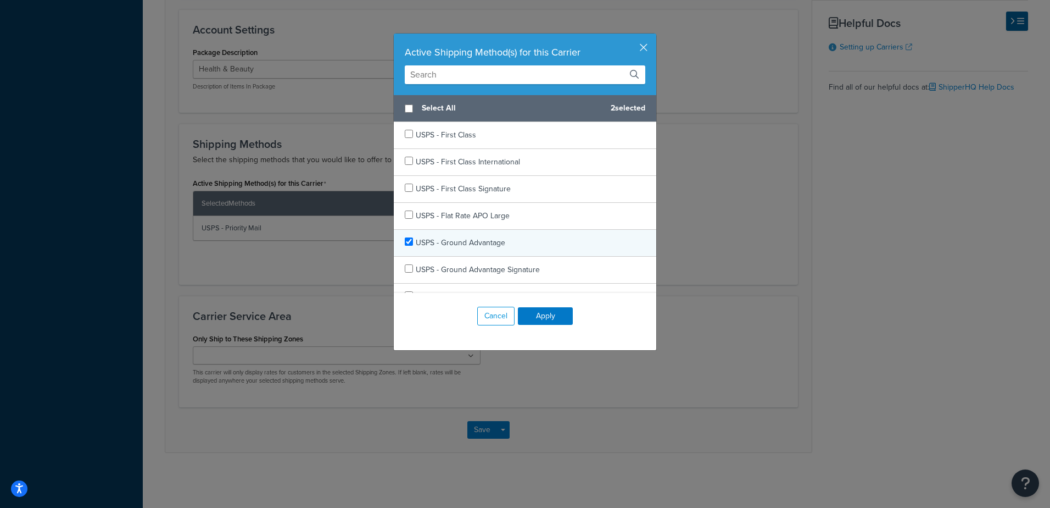
checkbox input "true"
click at [515, 252] on div "USPS - Ground Advantage" at bounding box center [525, 243] width 263 height 27
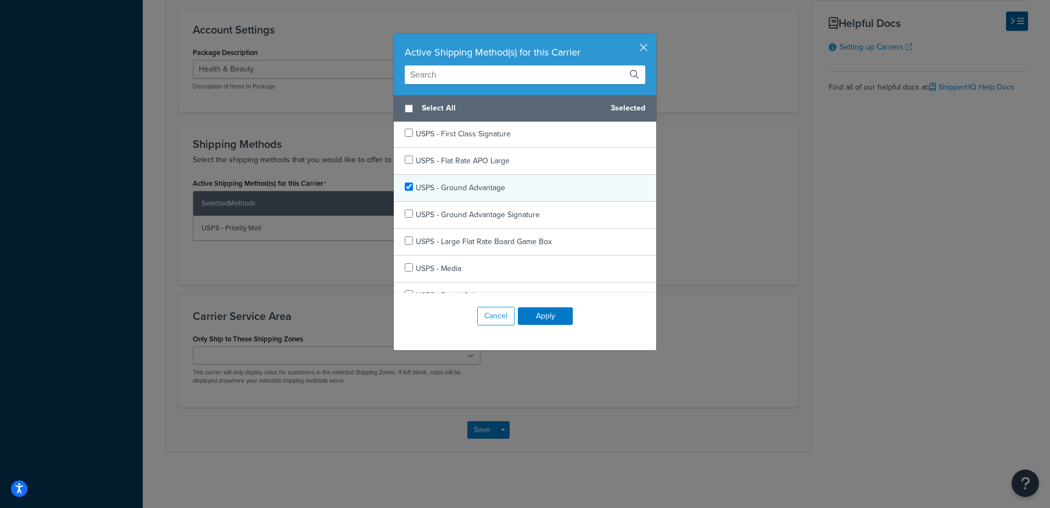
scroll to position [10878, 0]
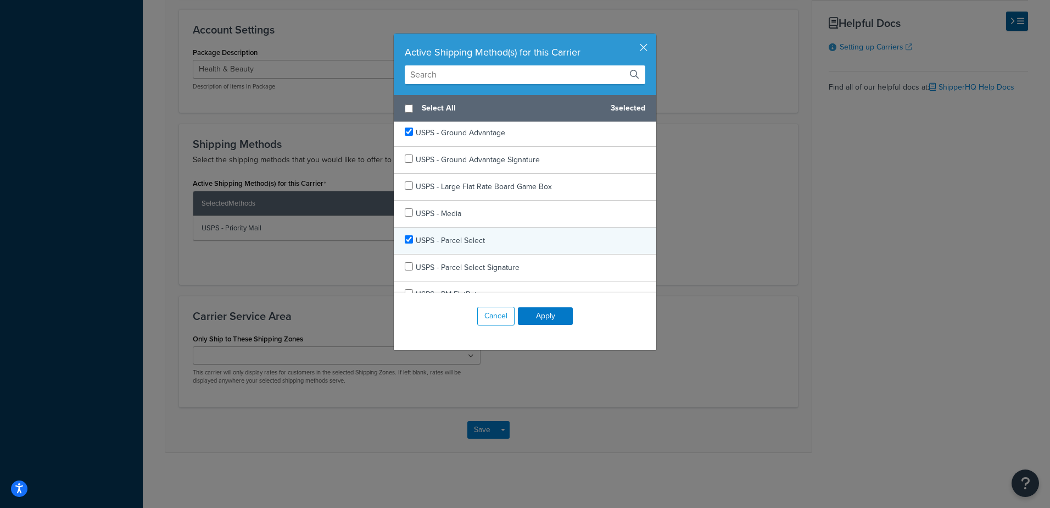
checkbox input "true"
click at [524, 247] on div "USPS - Parcel Select" at bounding box center [525, 240] width 263 height 27
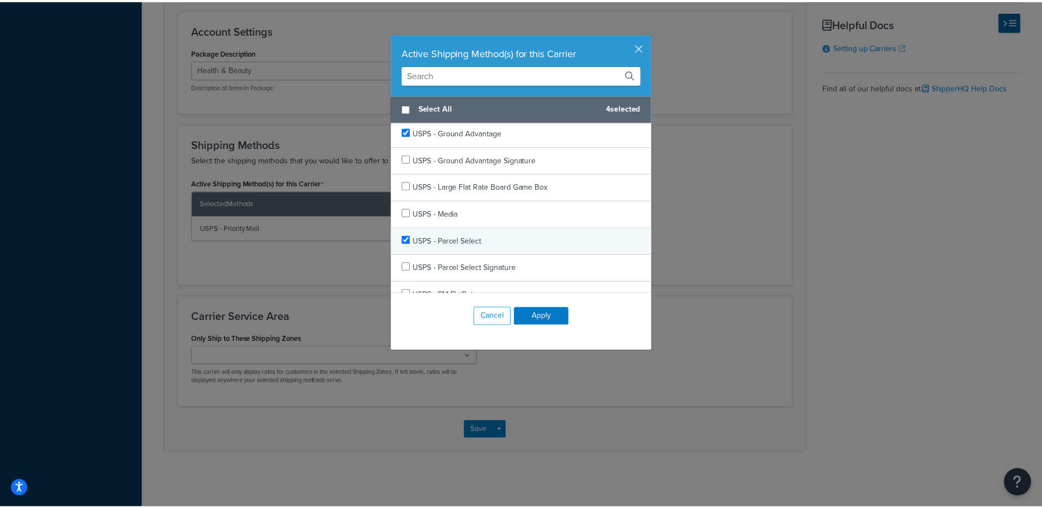
scroll to position [10933, 0]
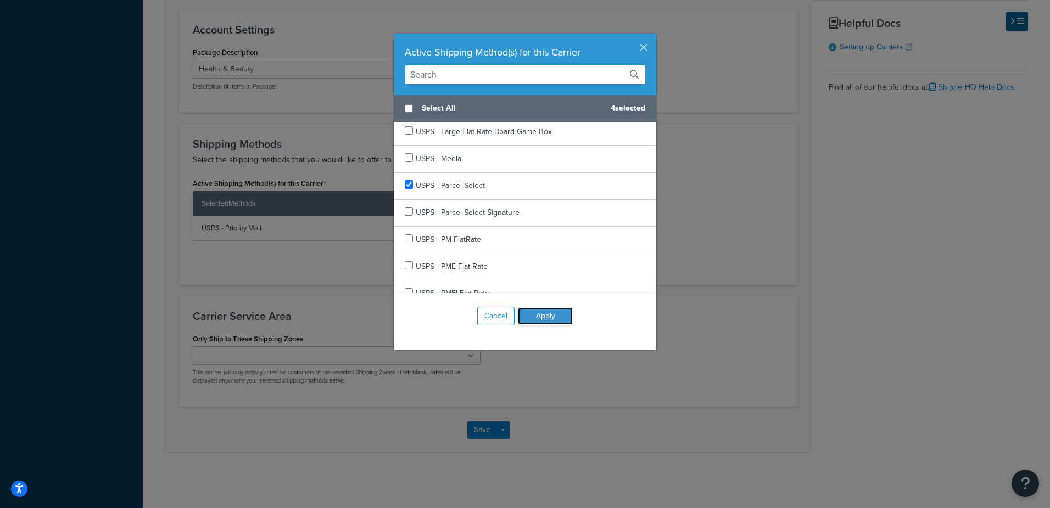
click at [546, 315] on button "Apply" at bounding box center [545, 316] width 55 height 18
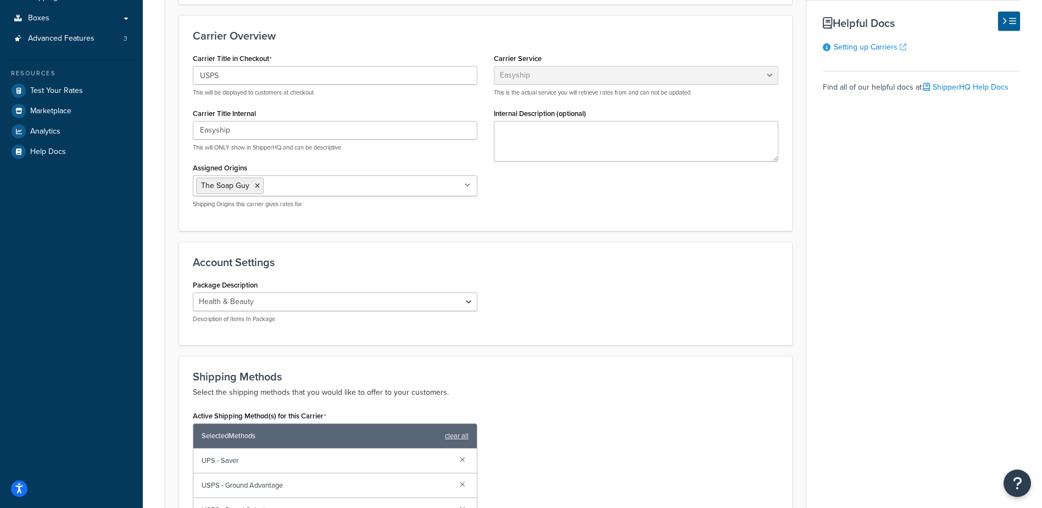
scroll to position [330, 0]
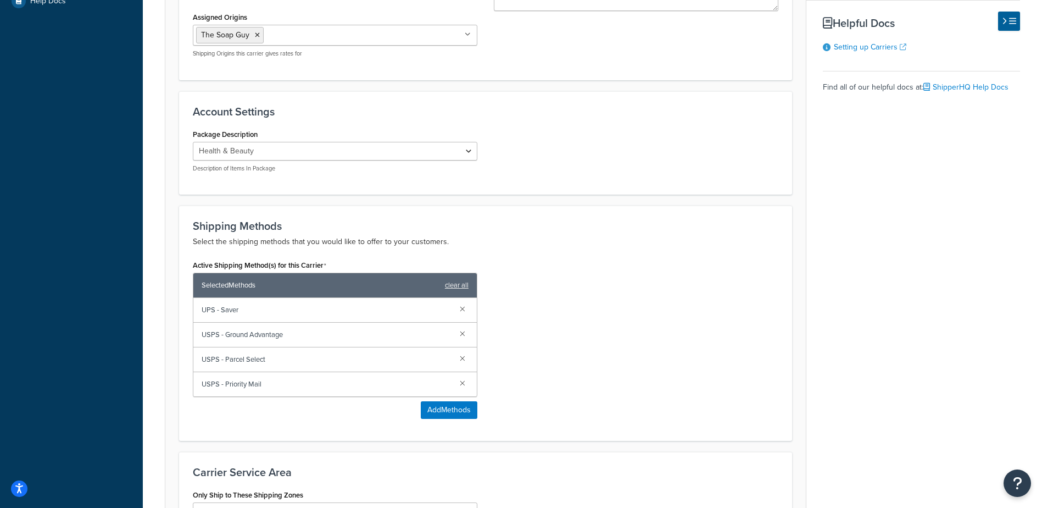
click at [691, 205] on div "Shipping Methods Select the shipping methods that you would like to offer to yo…" at bounding box center [485, 322] width 613 height 235
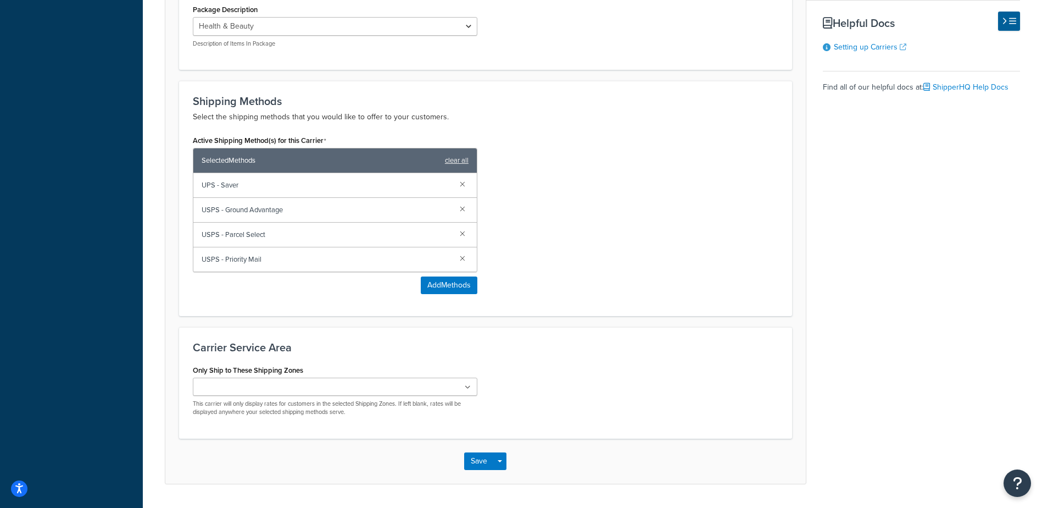
scroll to position [486, 0]
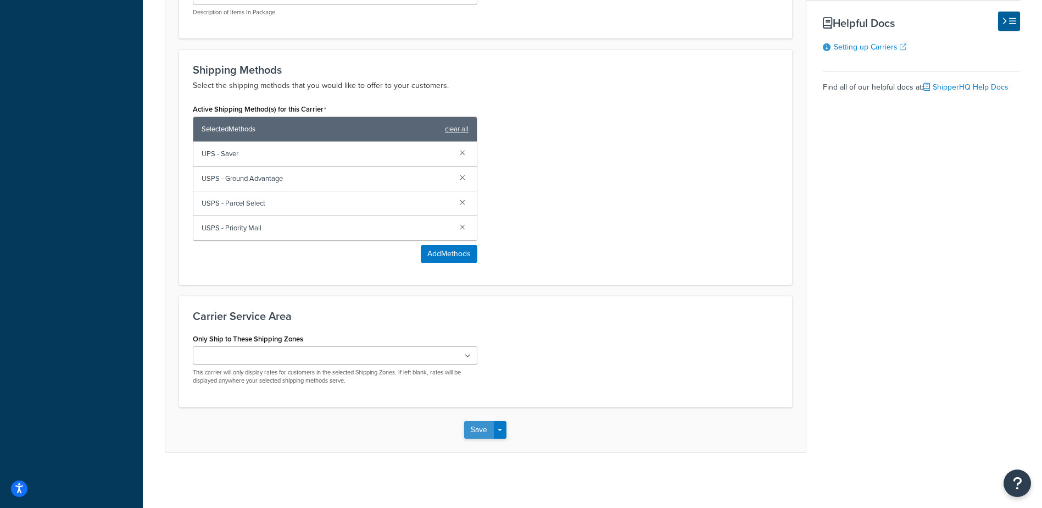
click at [470, 432] on button "Save" at bounding box center [479, 430] width 30 height 18
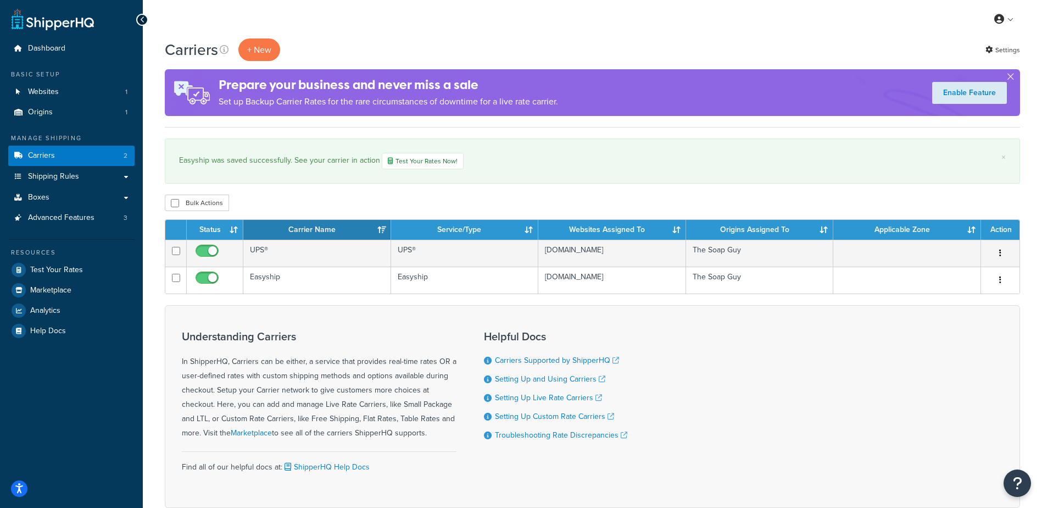
click at [541, 188] on div "Carriers + New Settings Prepare your business and never miss a sale Set up Back…" at bounding box center [592, 292] width 899 height 508
click at [510, 190] on div "Carriers + New Settings Prepare your business and never miss a sale Set up Back…" at bounding box center [592, 292] width 899 height 508
click at [349, 196] on div "Bulk Actions Duplicate Delete" at bounding box center [592, 202] width 855 height 16
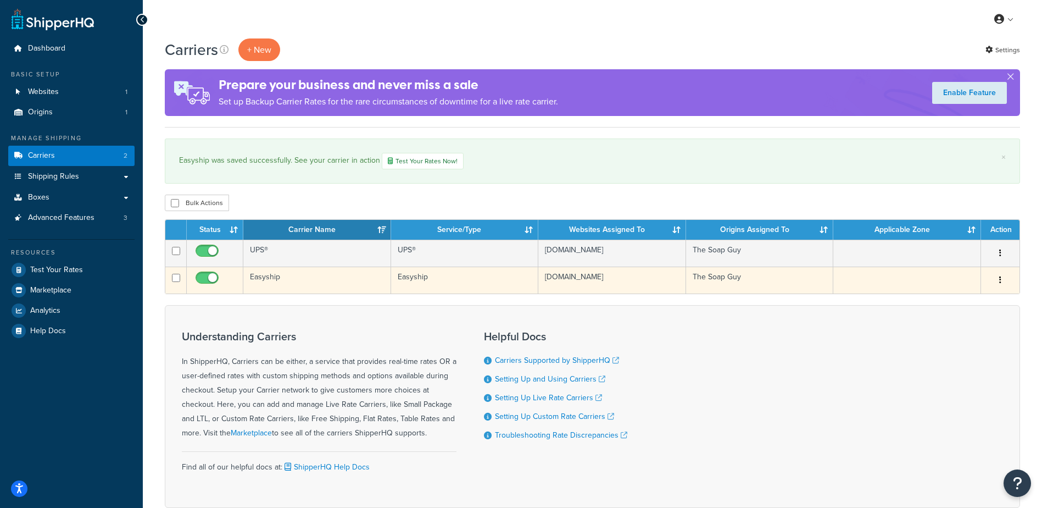
click at [328, 268] on td "Easyship" at bounding box center [317, 279] width 148 height 27
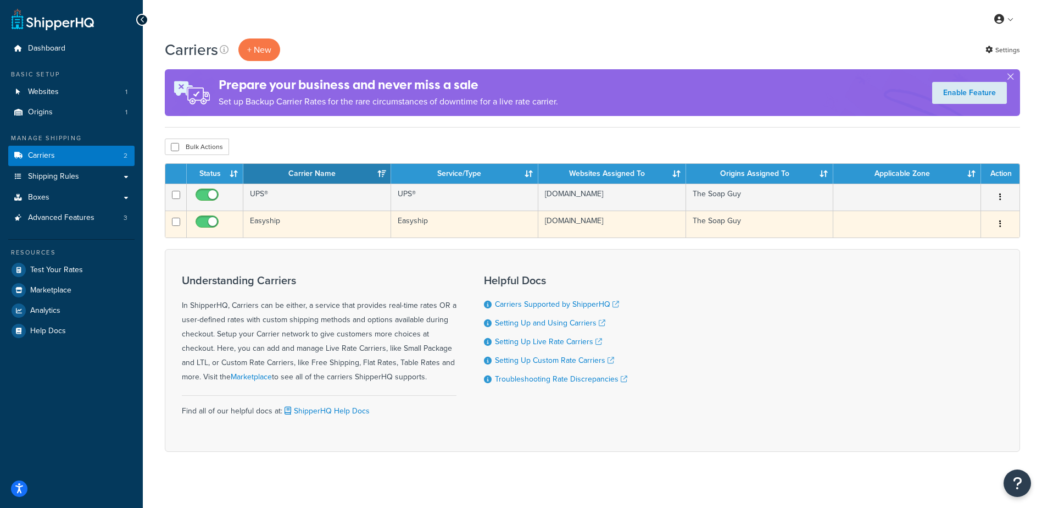
click at [297, 228] on td "Easyship" at bounding box center [317, 223] width 148 height 27
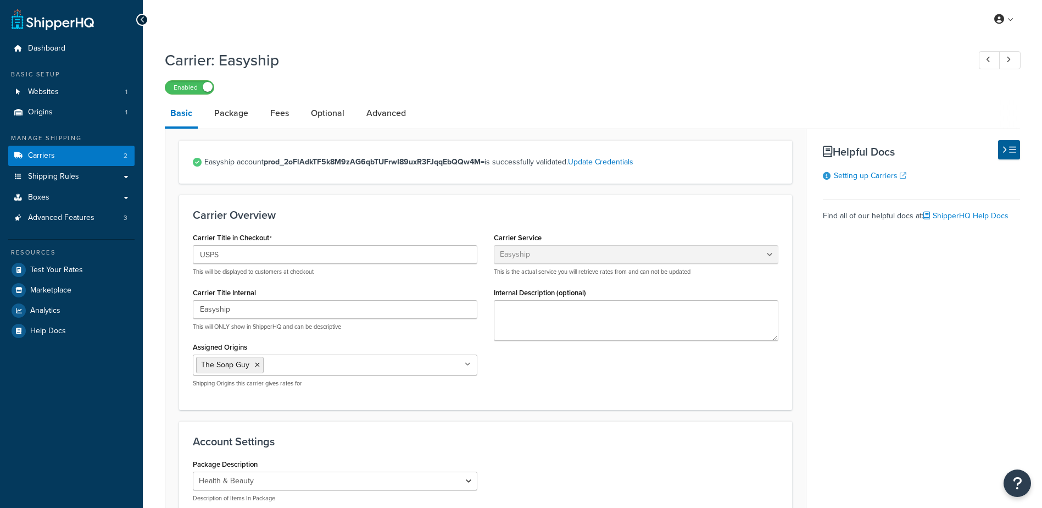
select select "easyship"
select select "health_beauty"
click at [40, 266] on span "Test Your Rates" at bounding box center [56, 269] width 53 height 9
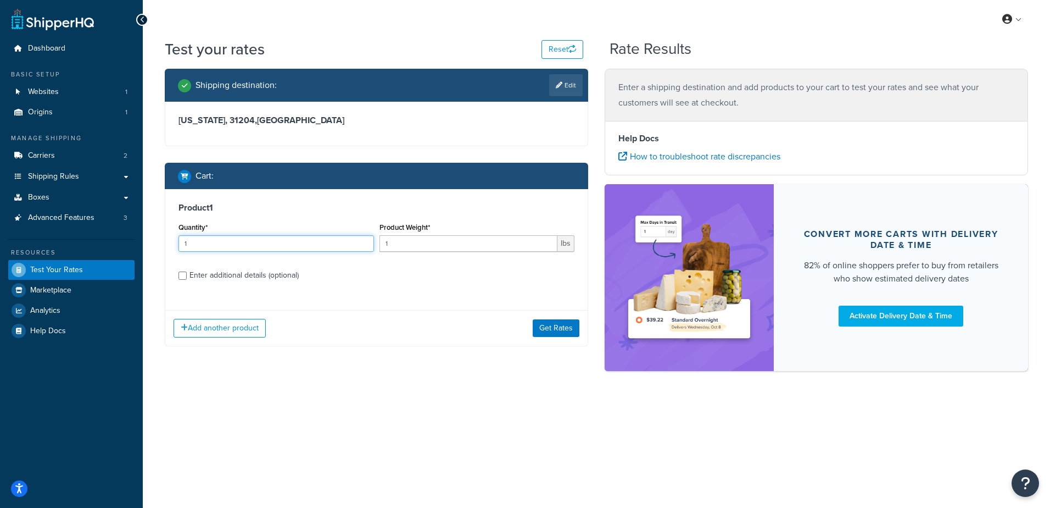
drag, startPoint x: 142, startPoint y: 234, endPoint x: 128, endPoint y: 235, distance: 14.4
click at [128, 235] on div "Dashboard Basic Setup Websites 1 Origins 1 Manage Shipping Carriers 2 Shipping …" at bounding box center [525, 254] width 1050 height 508
type input "100"
drag, startPoint x: 404, startPoint y: 239, endPoint x: 354, endPoint y: 238, distance: 50.0
click at [354, 238] on div "Quantity* 100 Product Weight* 1 lbs" at bounding box center [377, 240] width 402 height 40
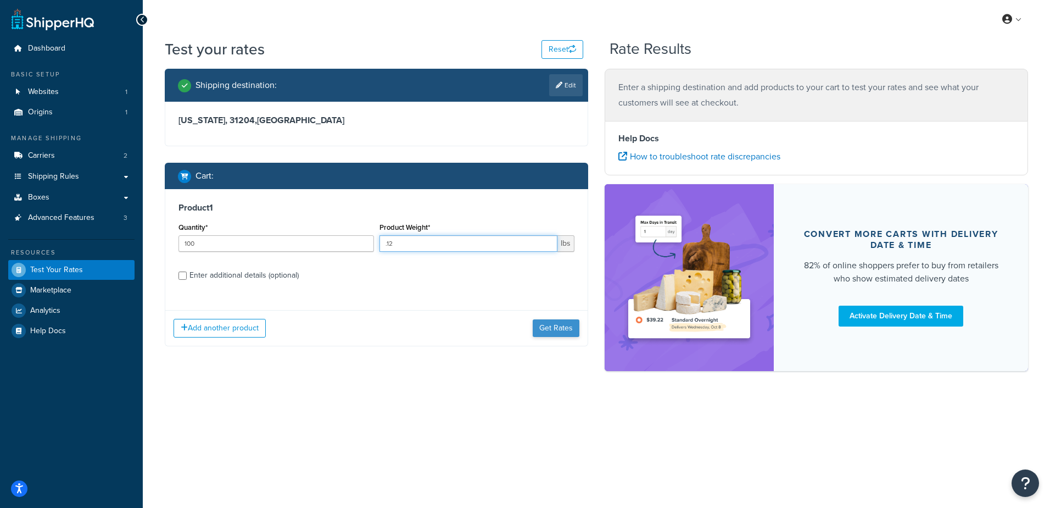
type input ".12"
click at [544, 331] on button "Get Rates" at bounding box center [556, 328] width 47 height 18
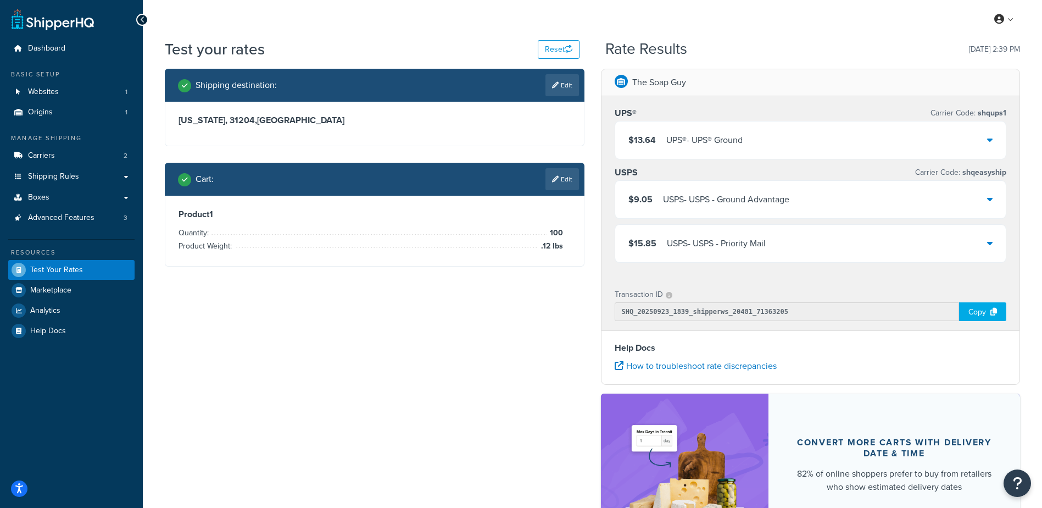
click at [850, 203] on div "$9.05 USPS - USPS - Ground Advantage" at bounding box center [810, 199] width 391 height 37
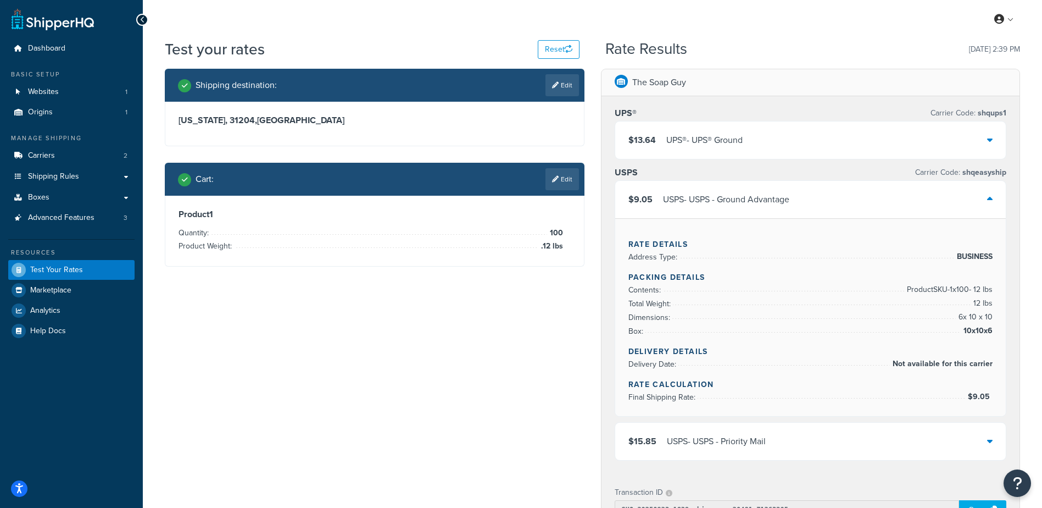
click at [850, 203] on div "$9.05 USPS - USPS - Ground Advantage" at bounding box center [810, 199] width 391 height 37
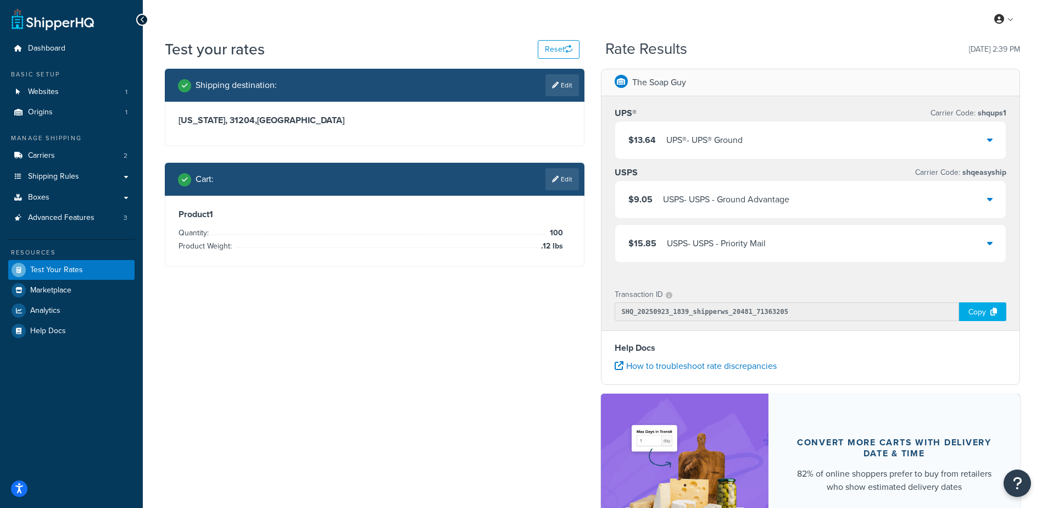
click at [804, 252] on div "$15.85 USPS - USPS - Priority Mail" at bounding box center [810, 243] width 391 height 37
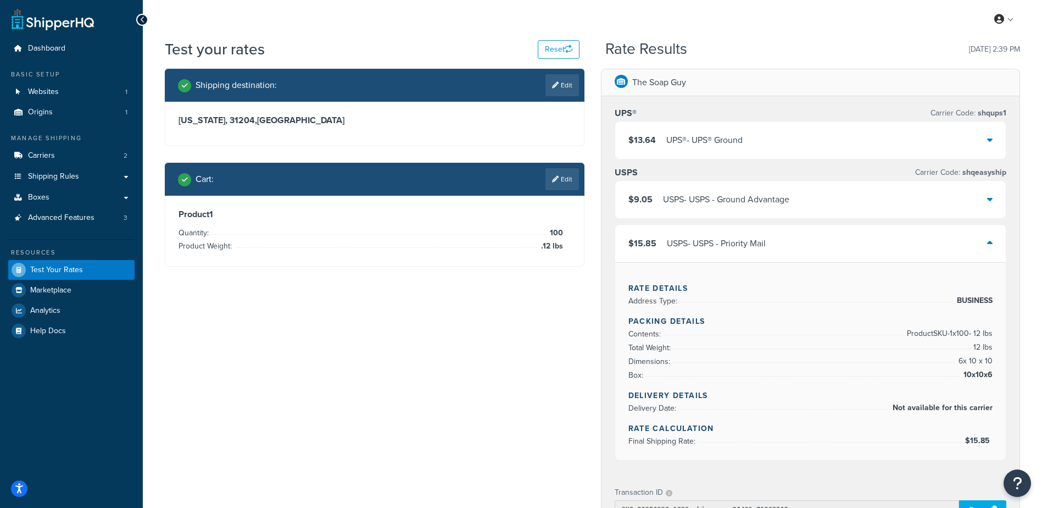
click at [800, 252] on div "$15.85 USPS - USPS - Priority Mail" at bounding box center [810, 243] width 391 height 37
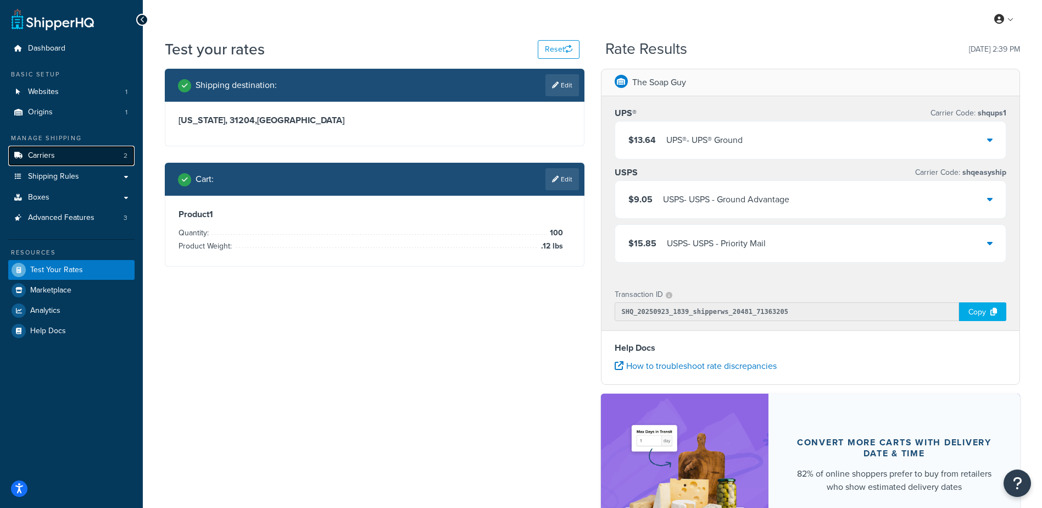
click at [48, 149] on link "Carriers 2" at bounding box center [71, 156] width 126 height 20
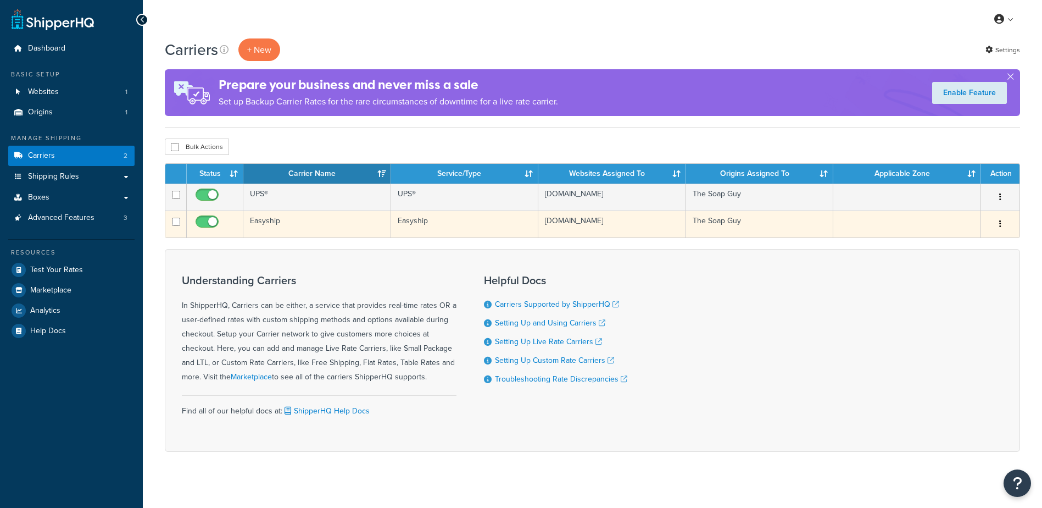
click at [283, 226] on td "Easyship" at bounding box center [317, 223] width 148 height 27
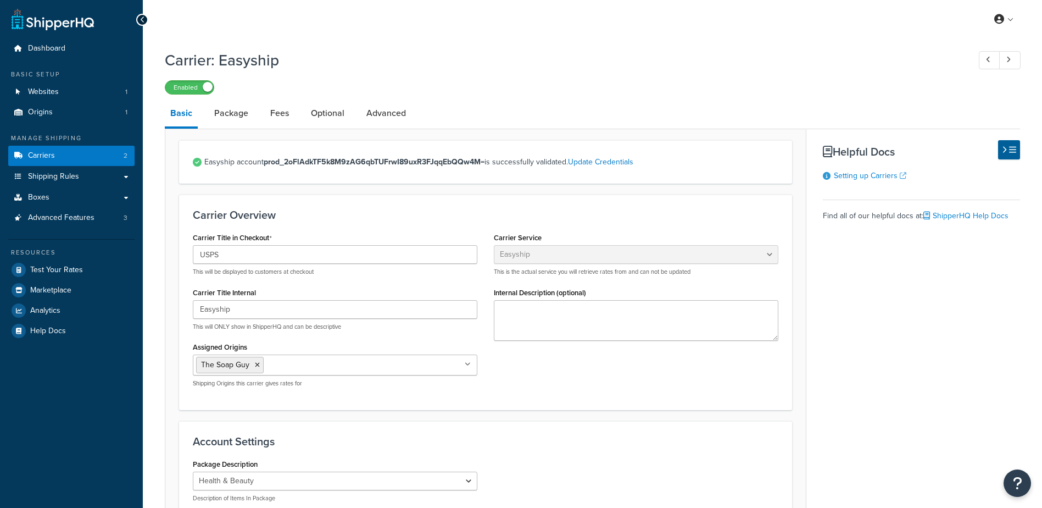
select select "easyship"
select select "health_beauty"
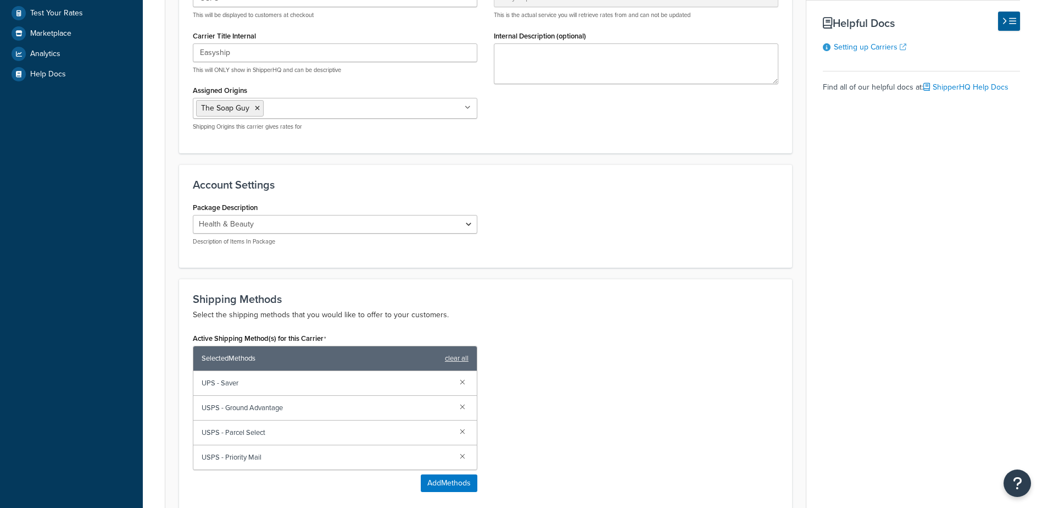
scroll to position [275, 0]
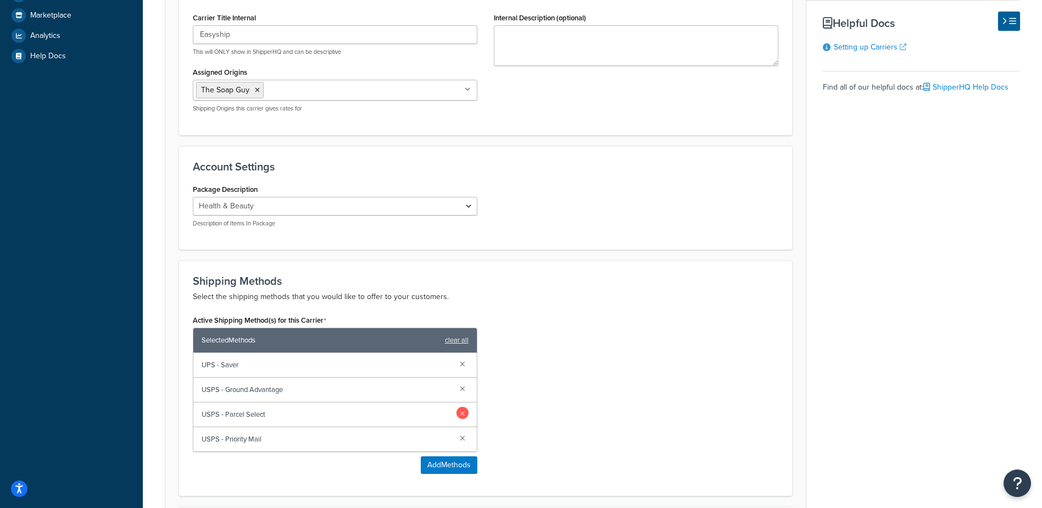
click at [464, 412] on link at bounding box center [463, 413] width 12 height 12
click at [590, 393] on div "Active Shipping Method(s) for this Carrier Selected Methods clear all UPS - Sav…" at bounding box center [486, 384] width 602 height 145
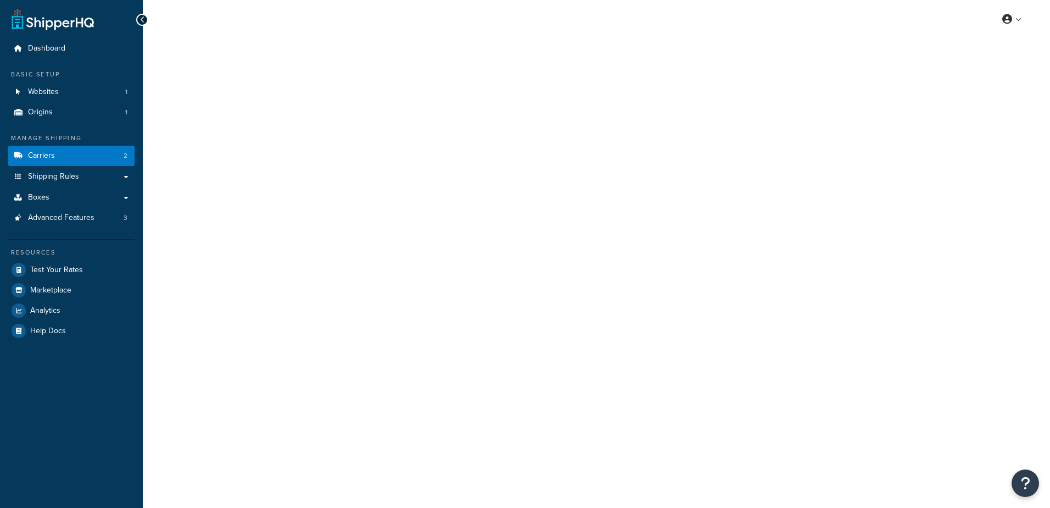
select select "easyship"
select select "health_beauty"
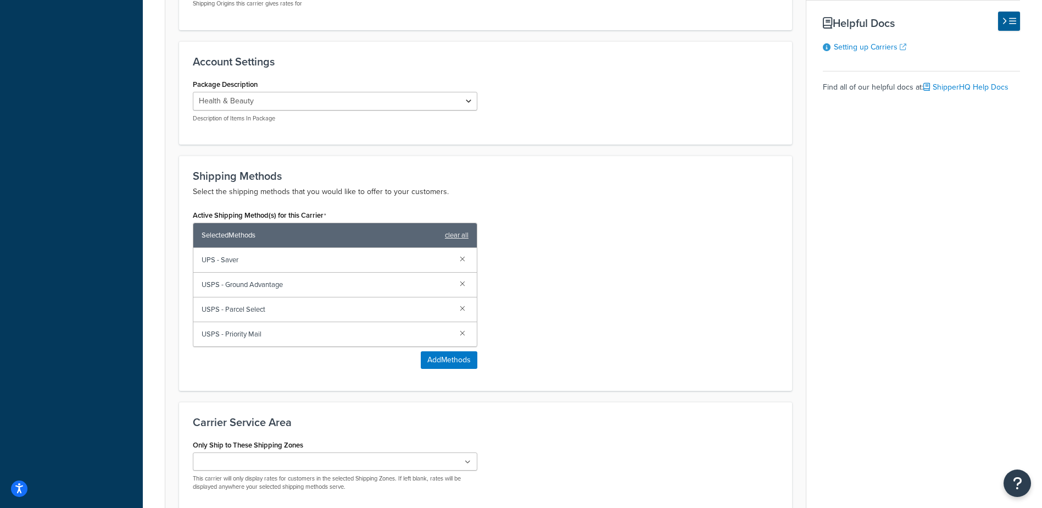
scroll to position [46, 0]
